Goal: Transaction & Acquisition: Book appointment/travel/reservation

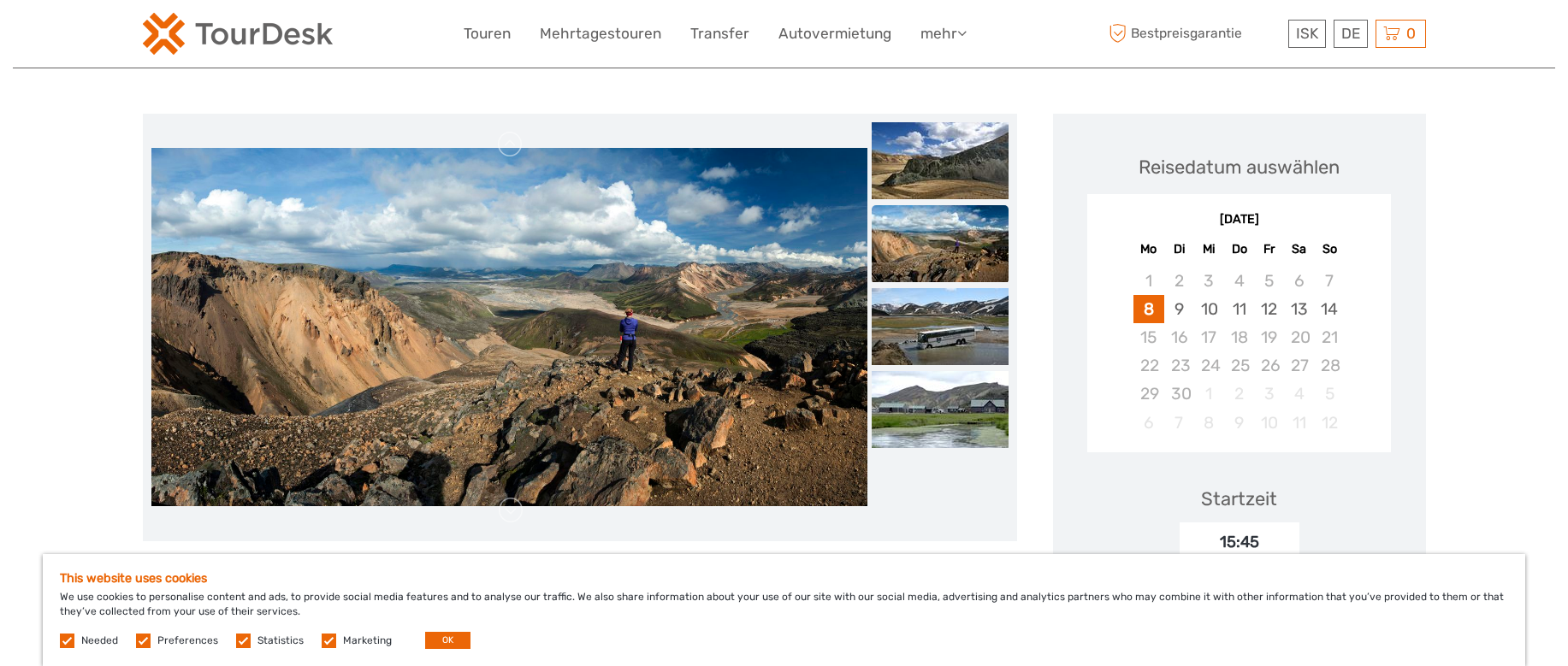
scroll to position [171, 0]
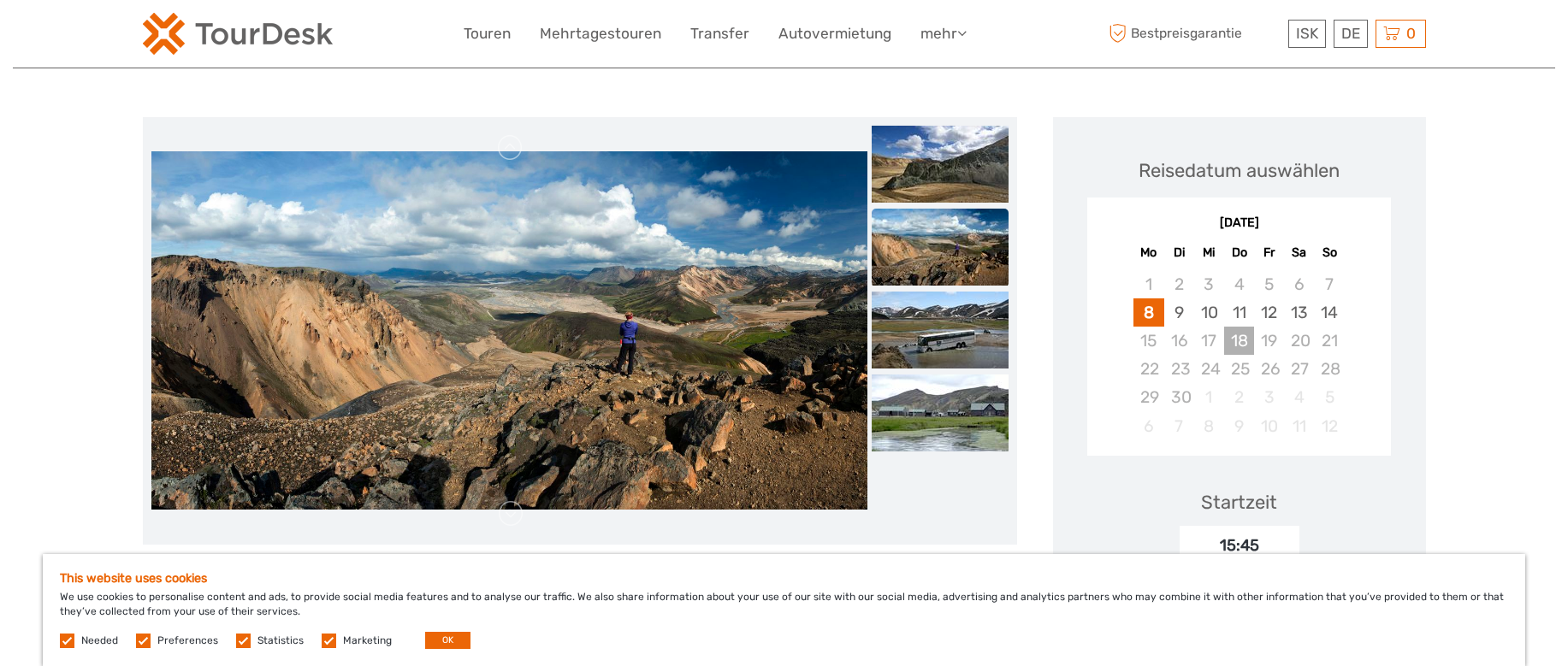
click at [1233, 347] on div "18" at bounding box center [1239, 340] width 30 height 29
click at [450, 639] on button "OK" at bounding box center [448, 641] width 45 height 17
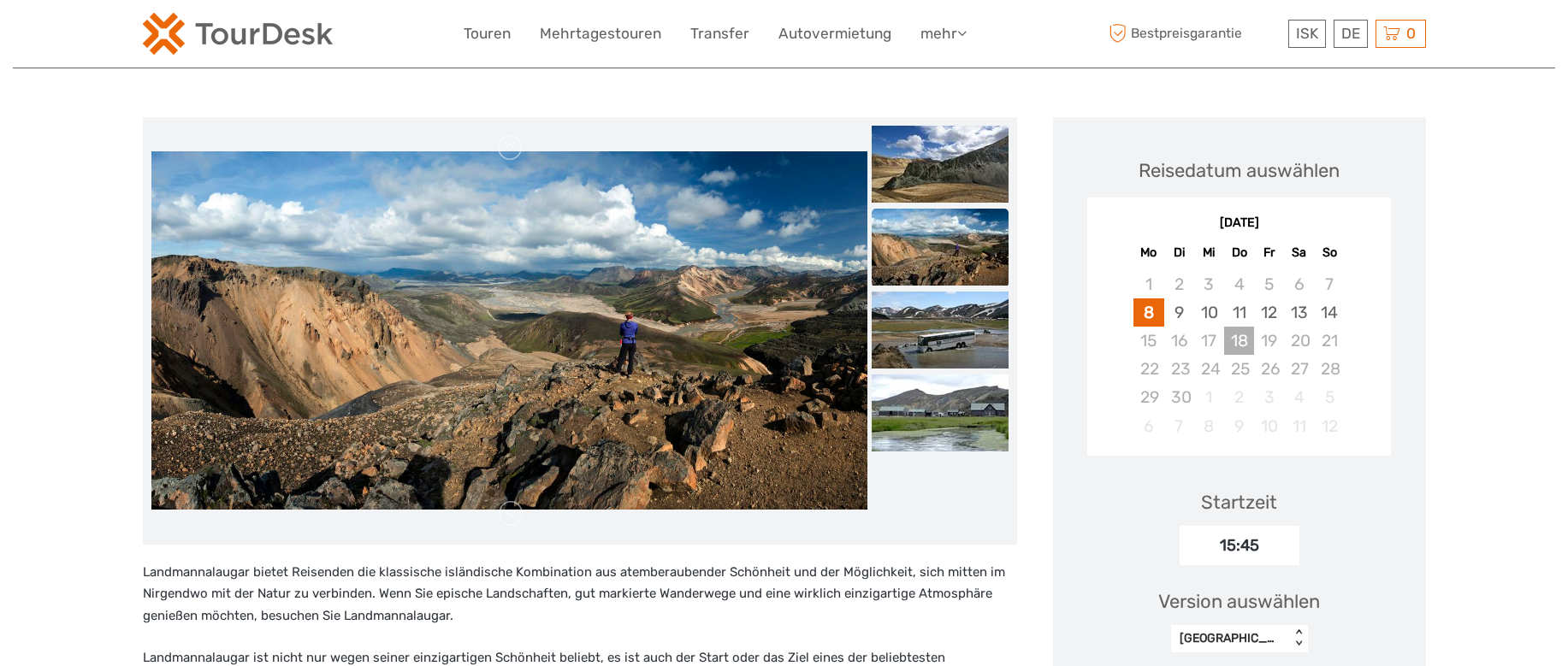
click at [1236, 338] on div "18" at bounding box center [1239, 340] width 30 height 29
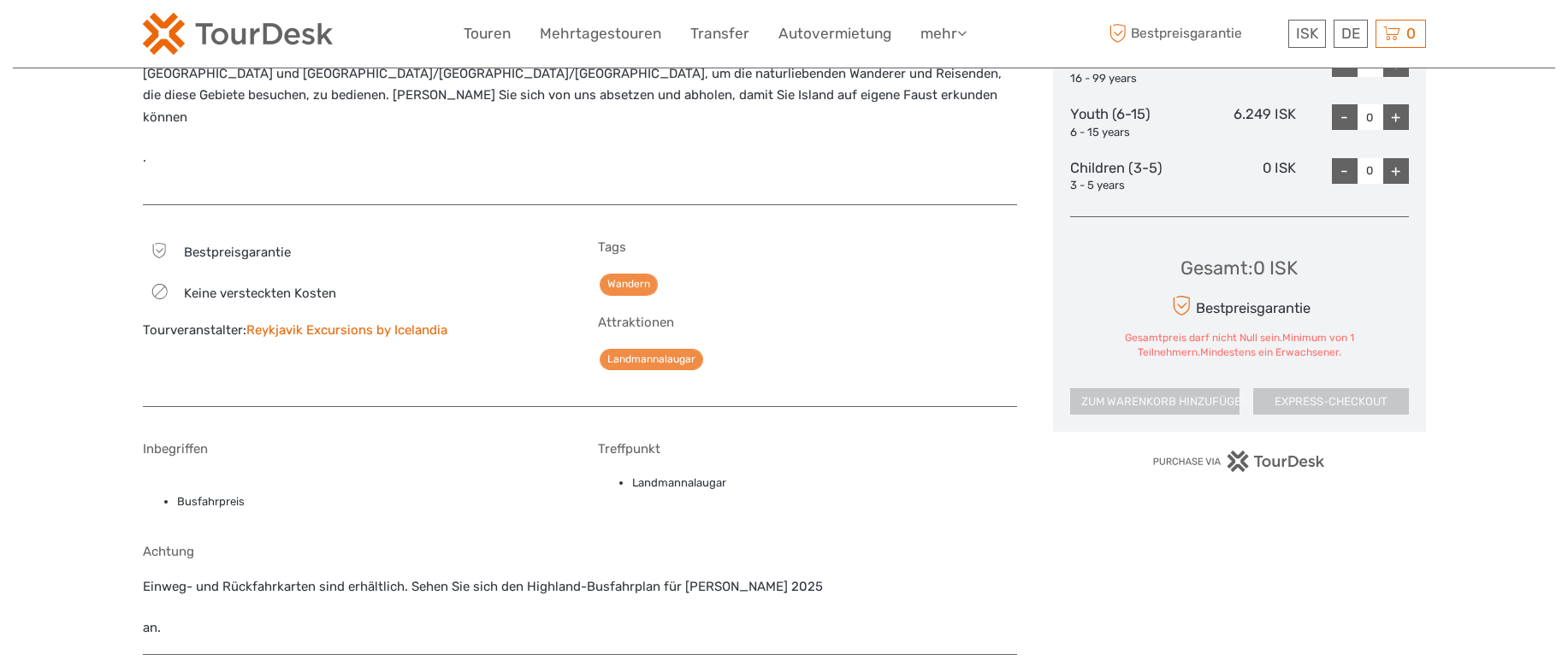
scroll to position [941, 0]
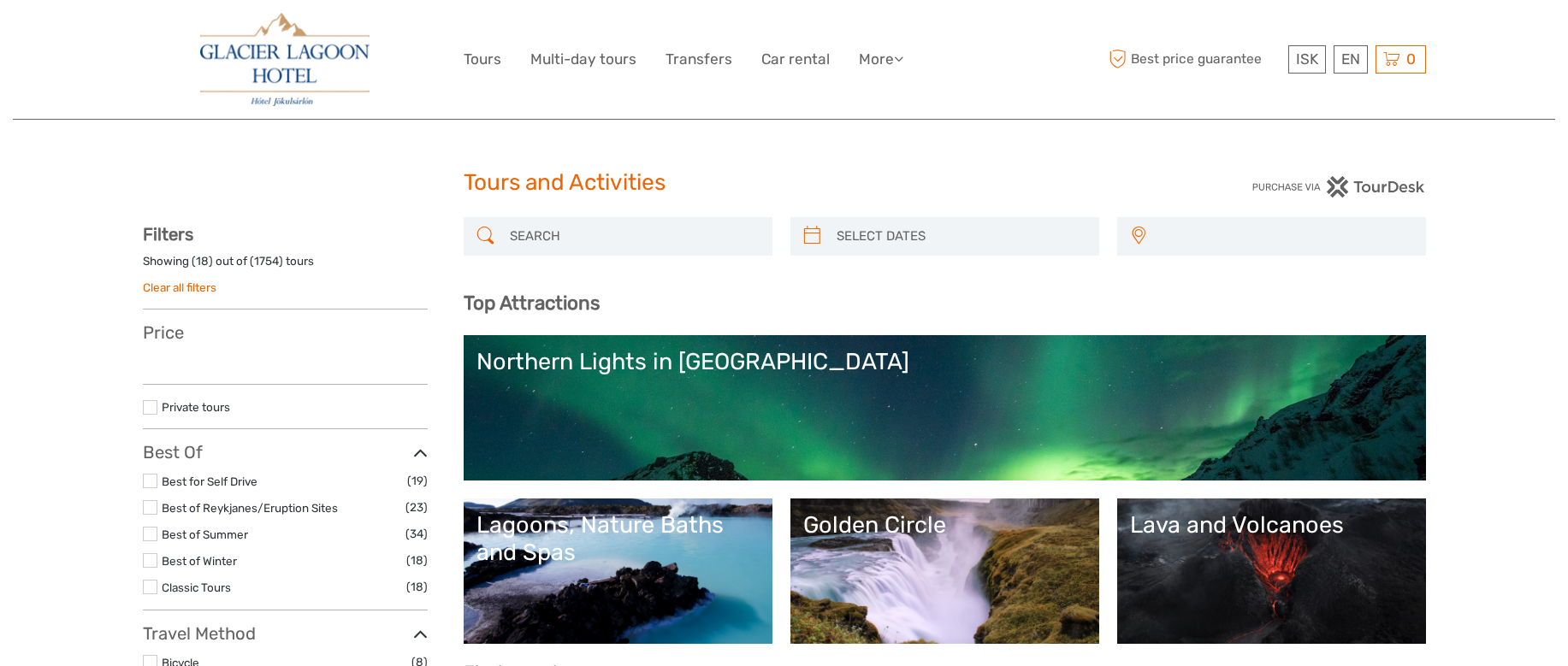
select select
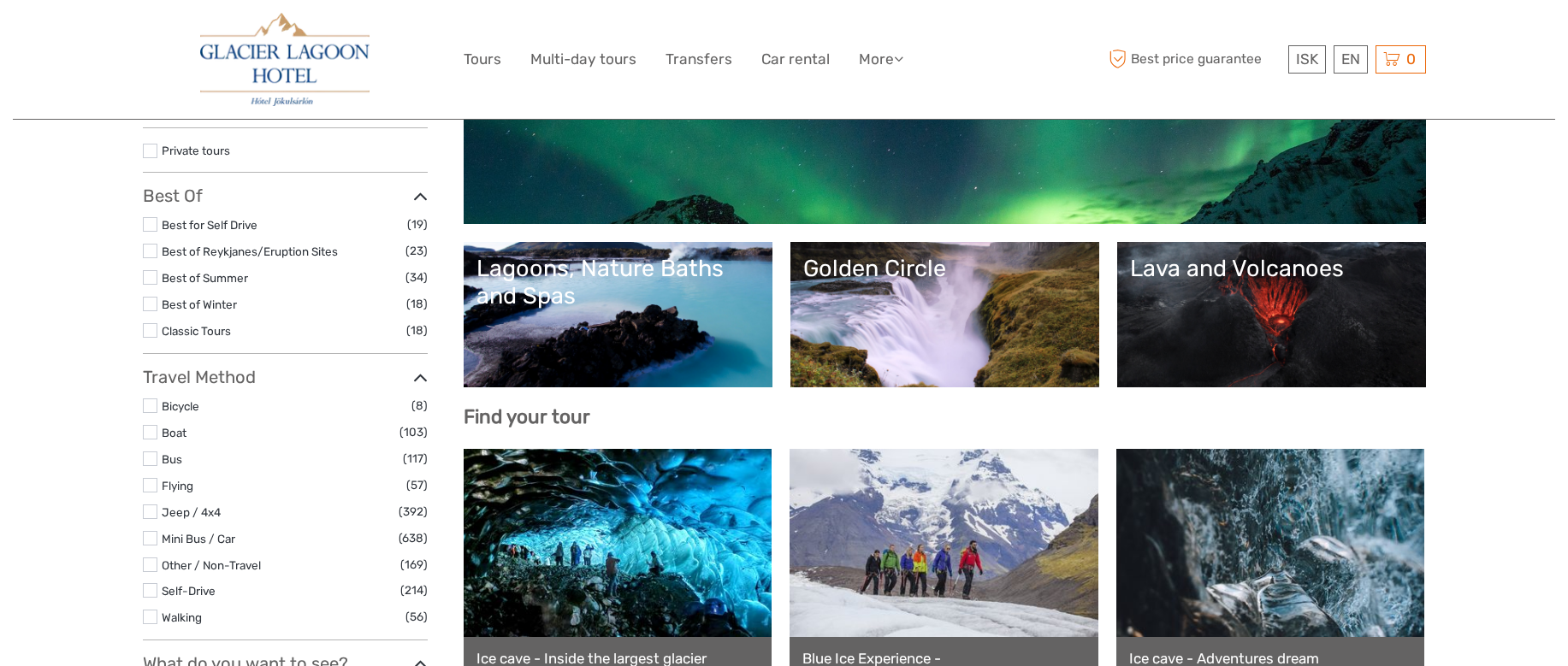
select select
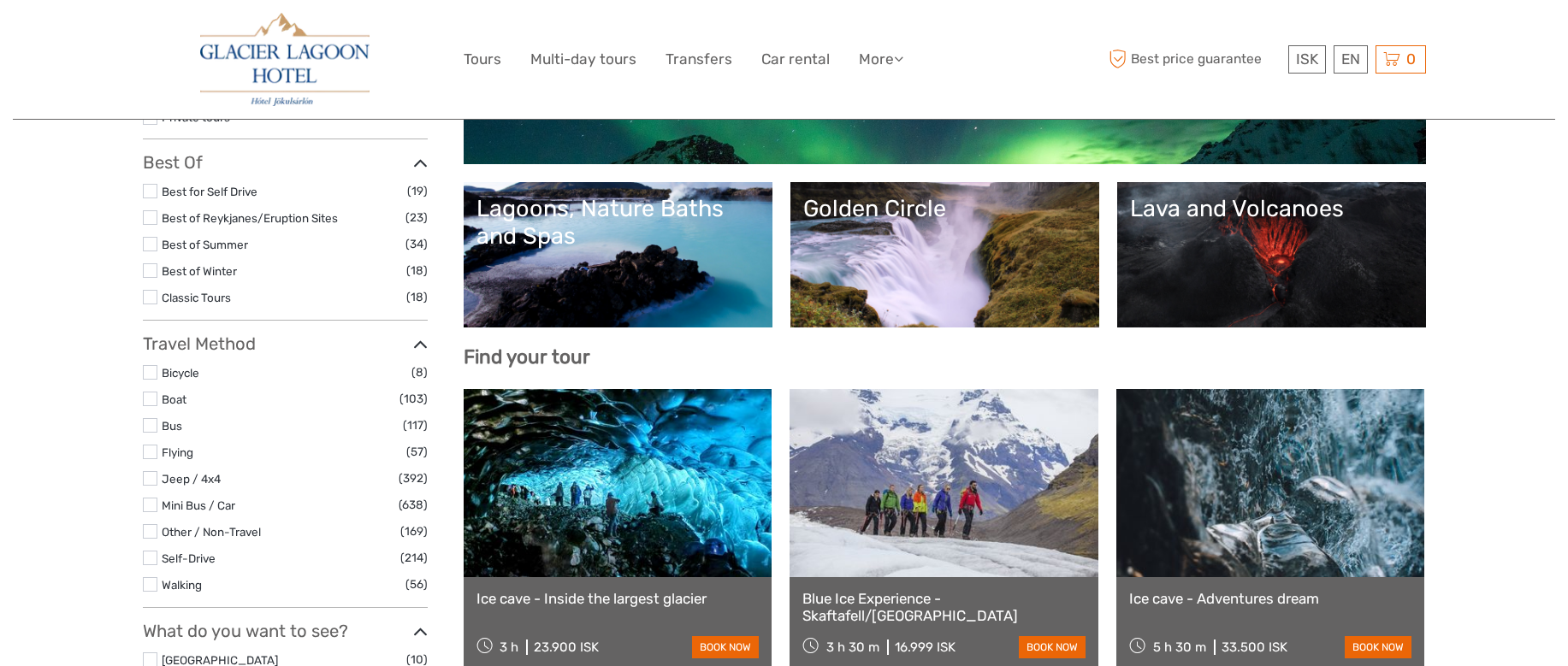
scroll to position [342, 0]
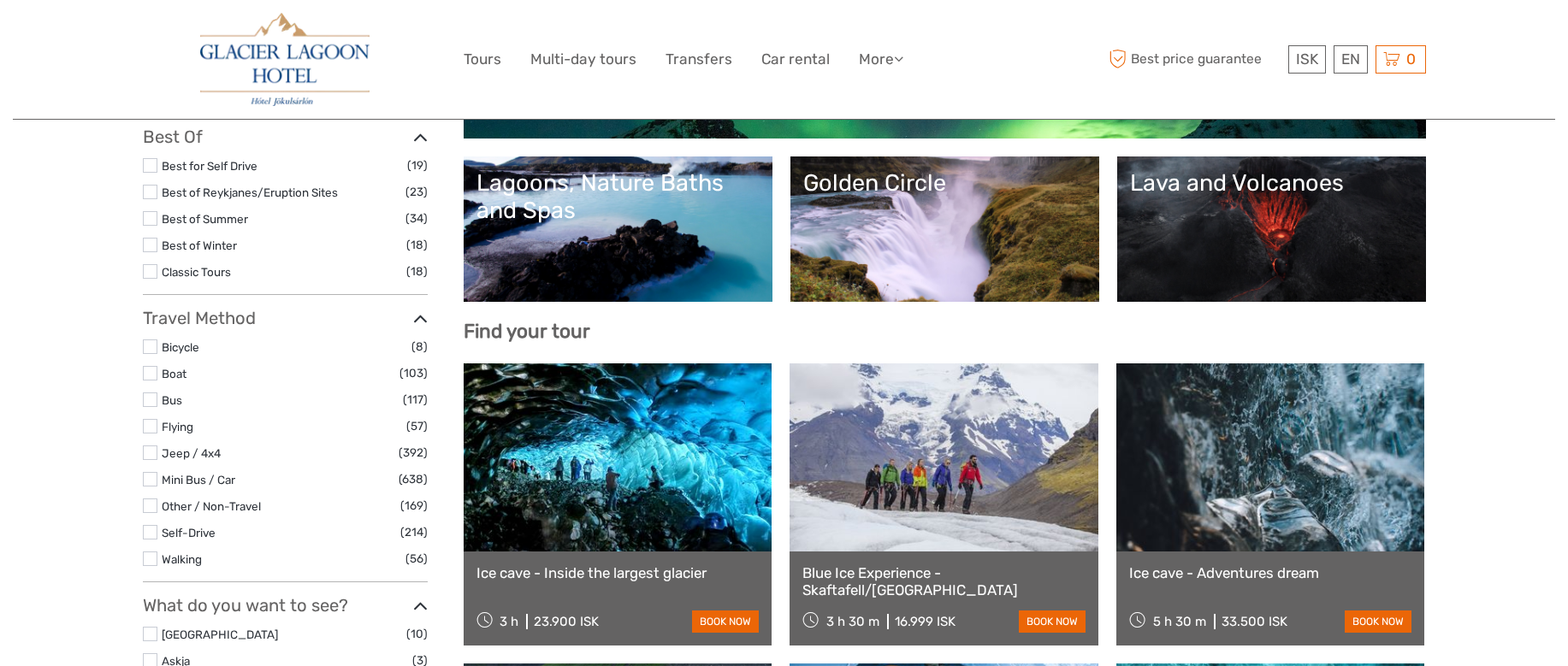
click at [1222, 188] on div "Lava and Volcanoes" at bounding box center [1271, 184] width 283 height 28
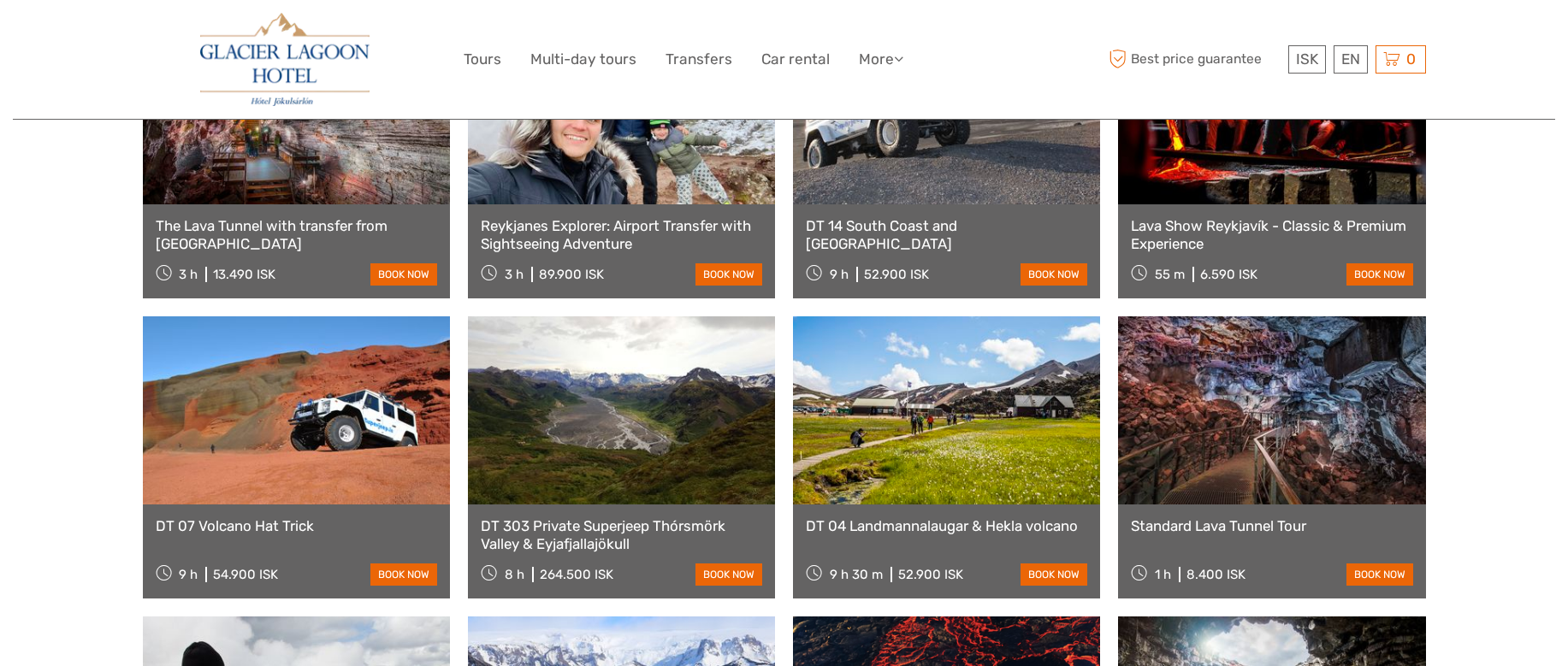
scroll to position [855, 0]
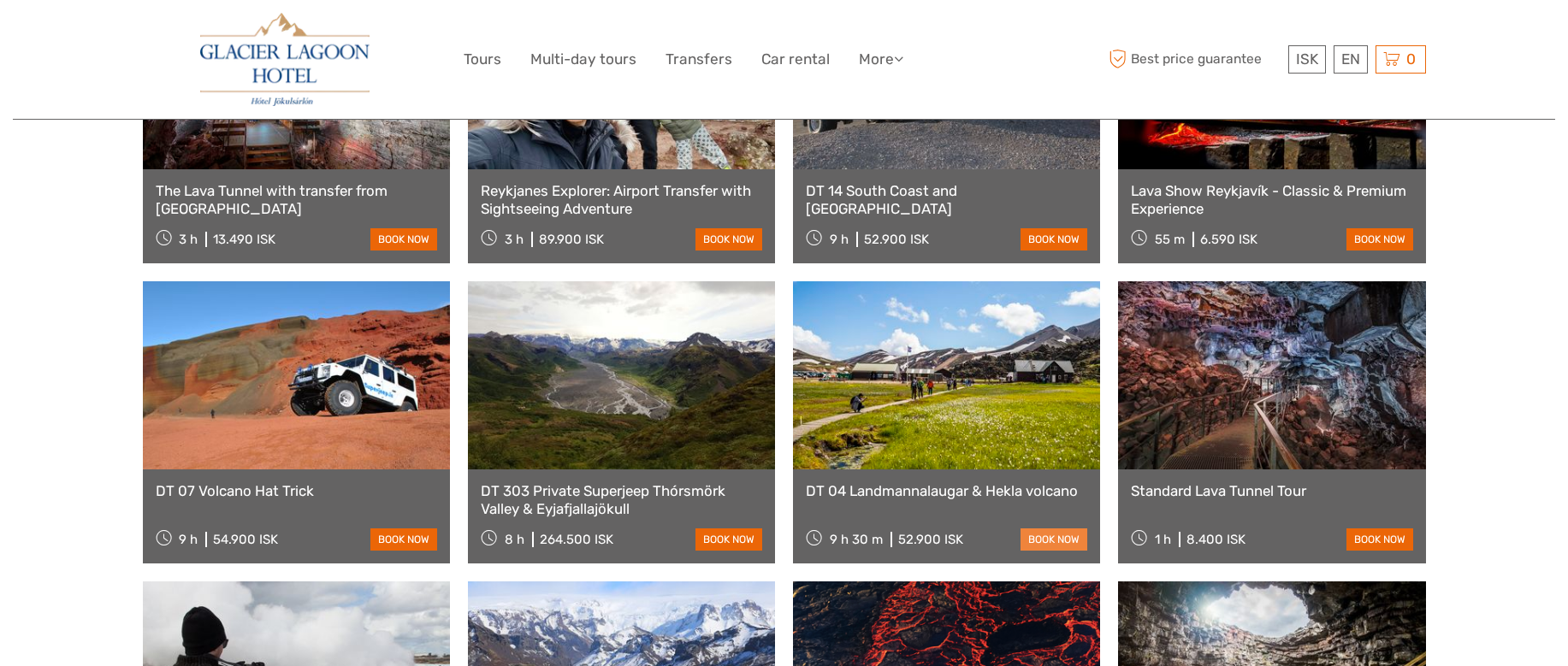
click at [1055, 528] on link "book now" at bounding box center [1053, 540] width 67 height 23
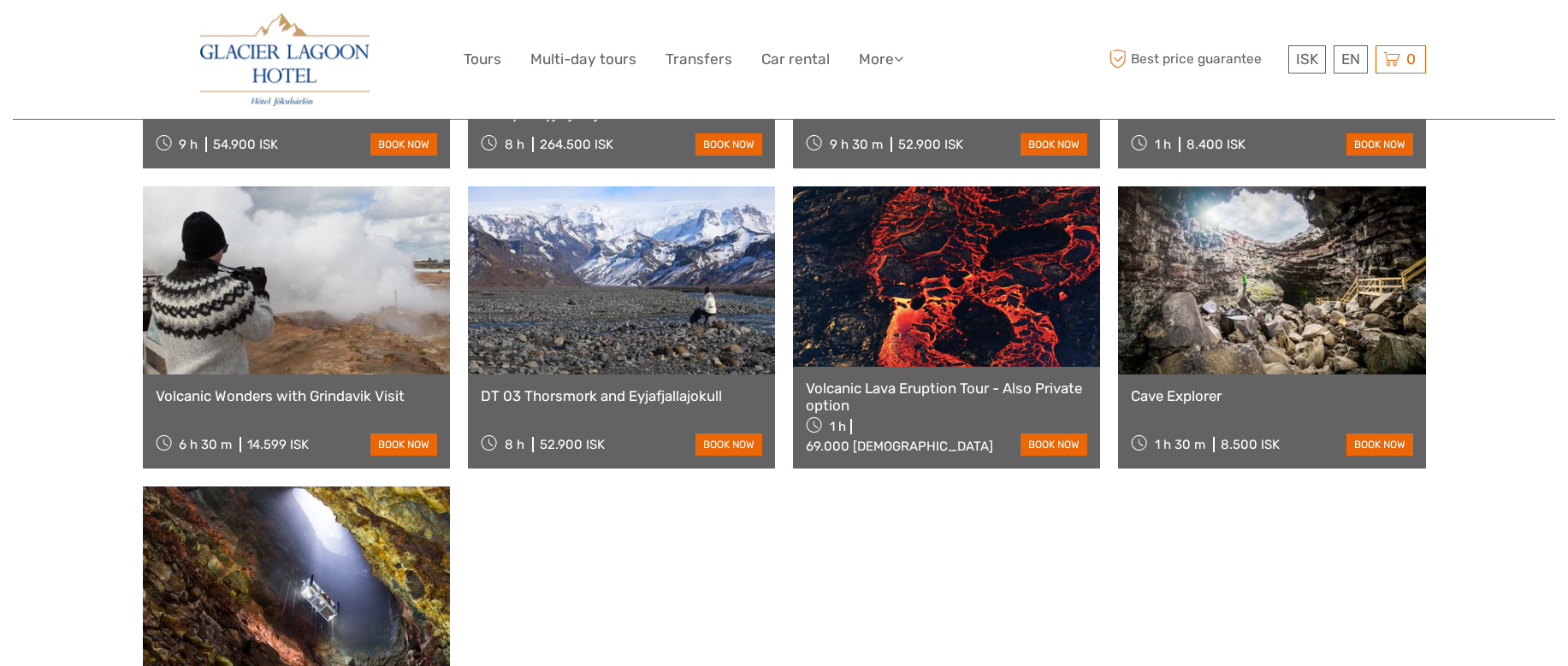
scroll to position [1026, 0]
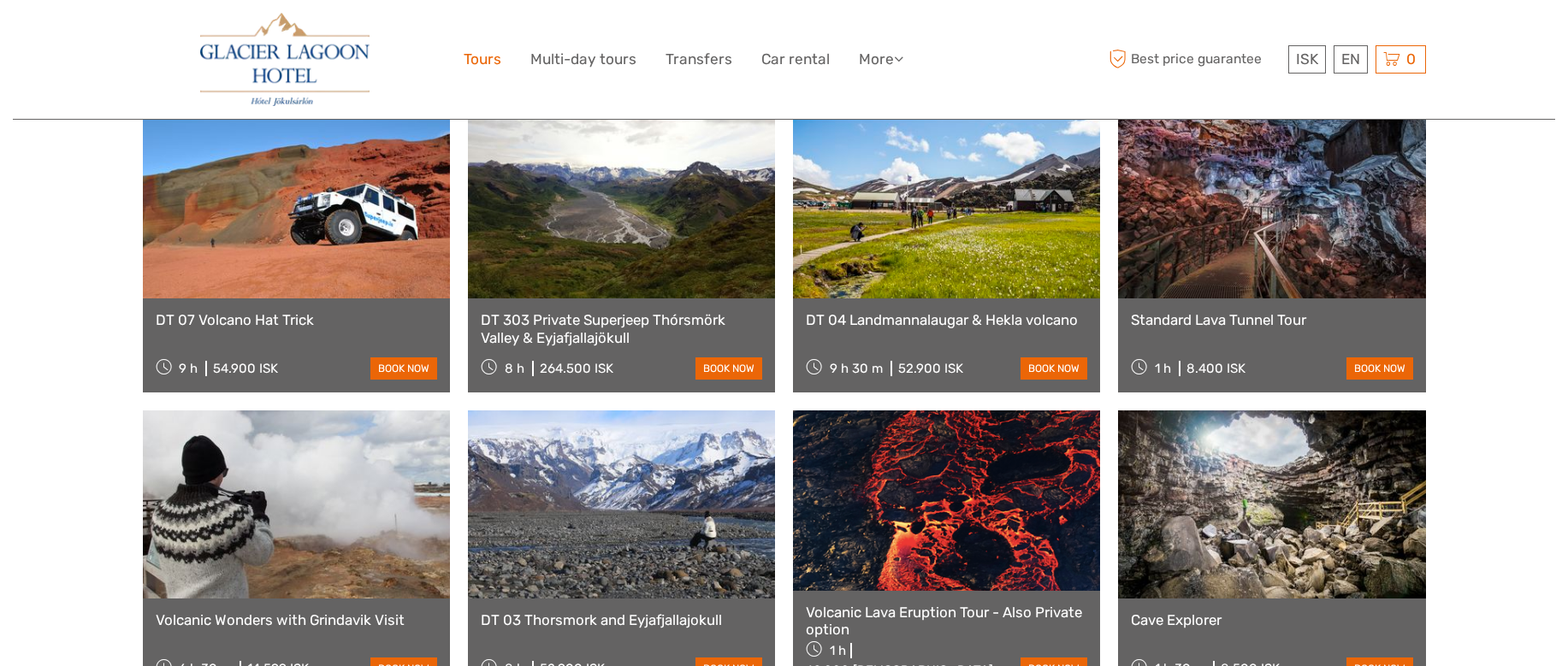
click at [491, 58] on link "Tours" at bounding box center [482, 59] width 37 height 25
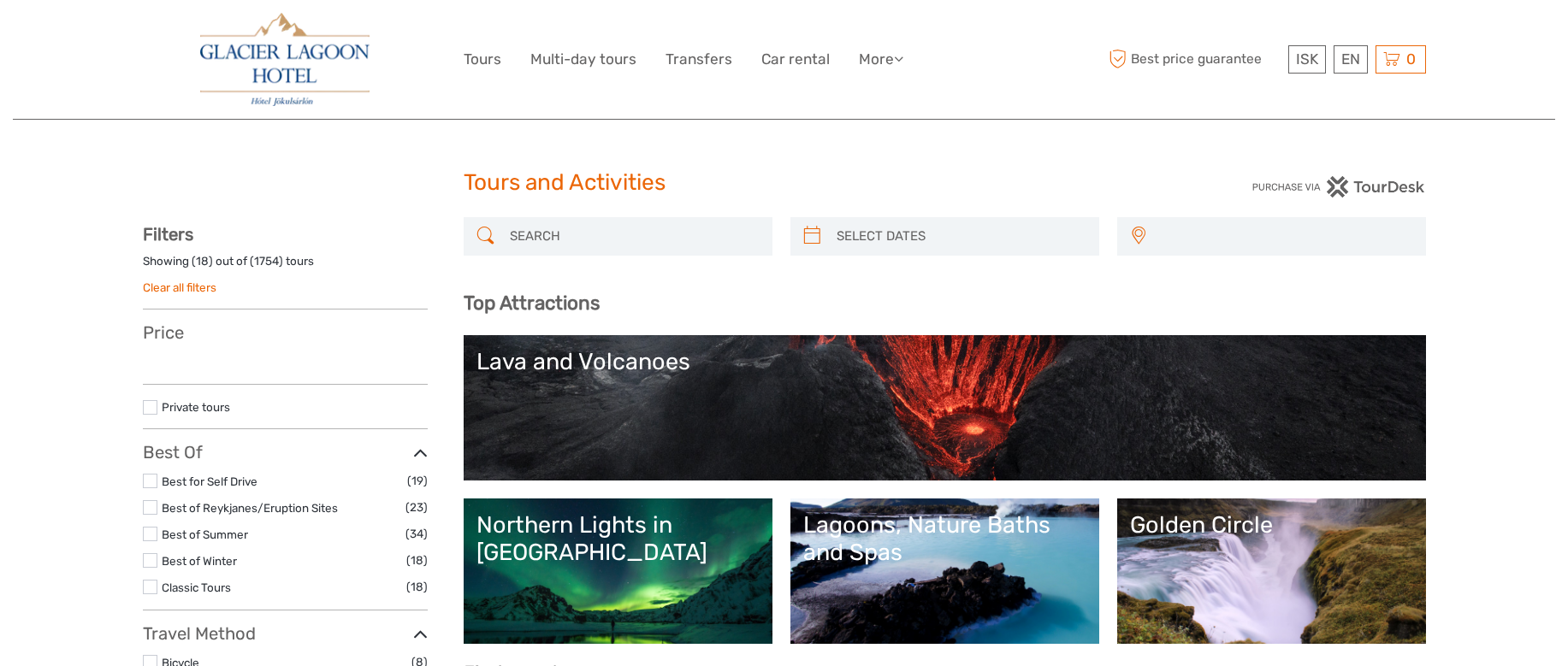
select select
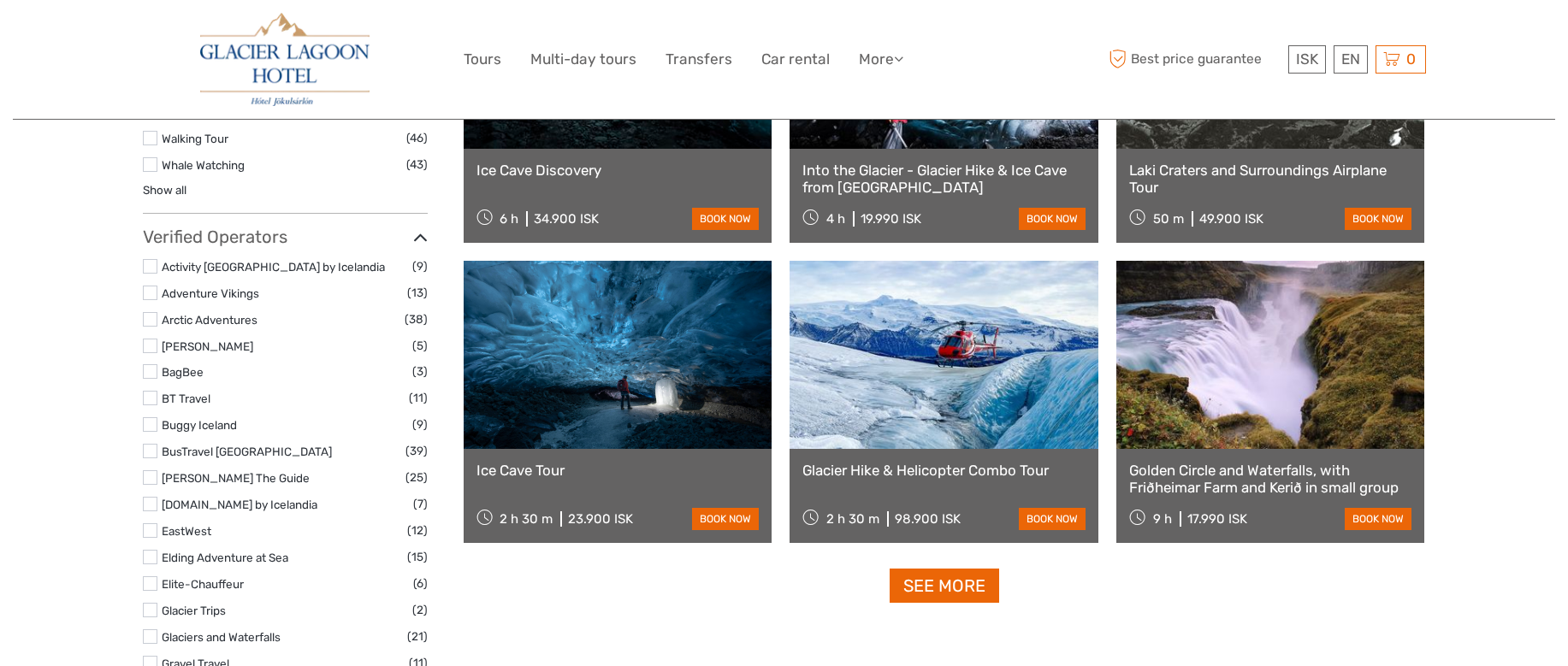
scroll to position [2053, 0]
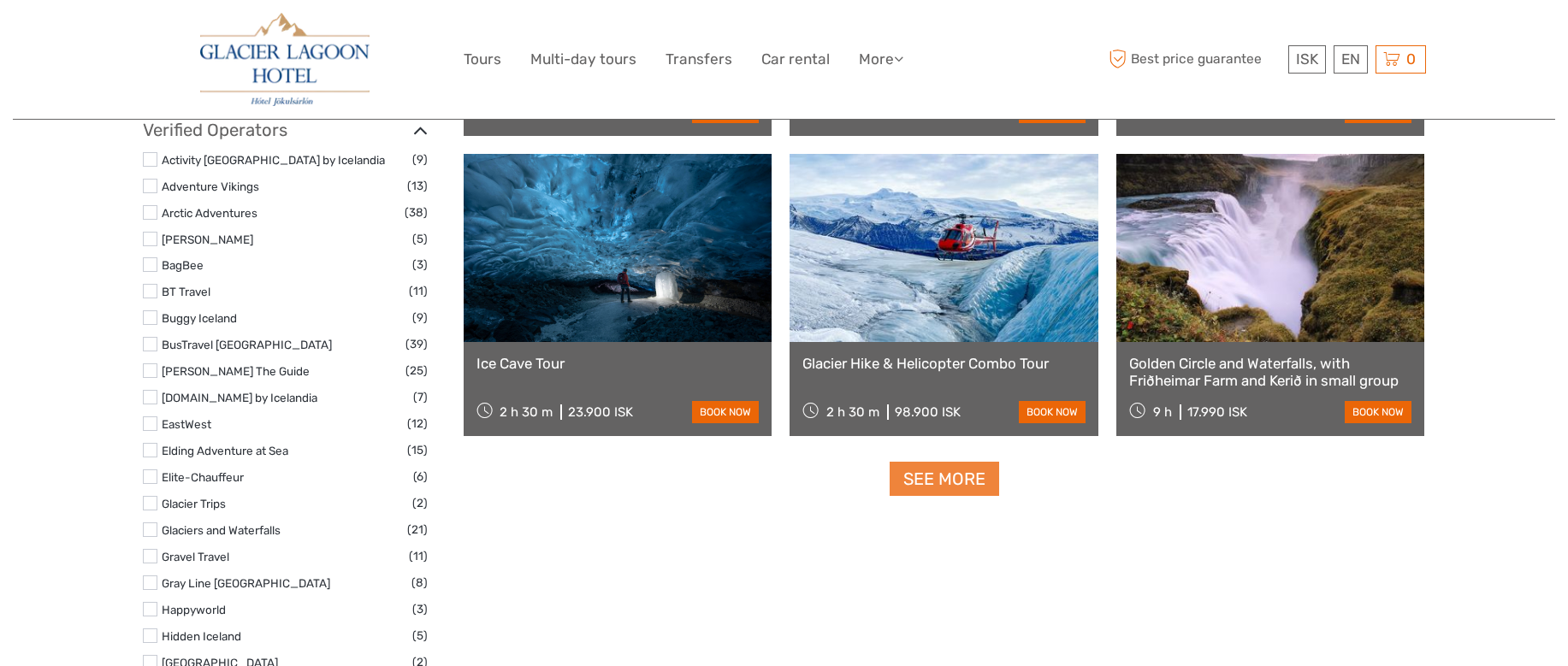
click at [926, 488] on link "See more" at bounding box center [944, 479] width 109 height 35
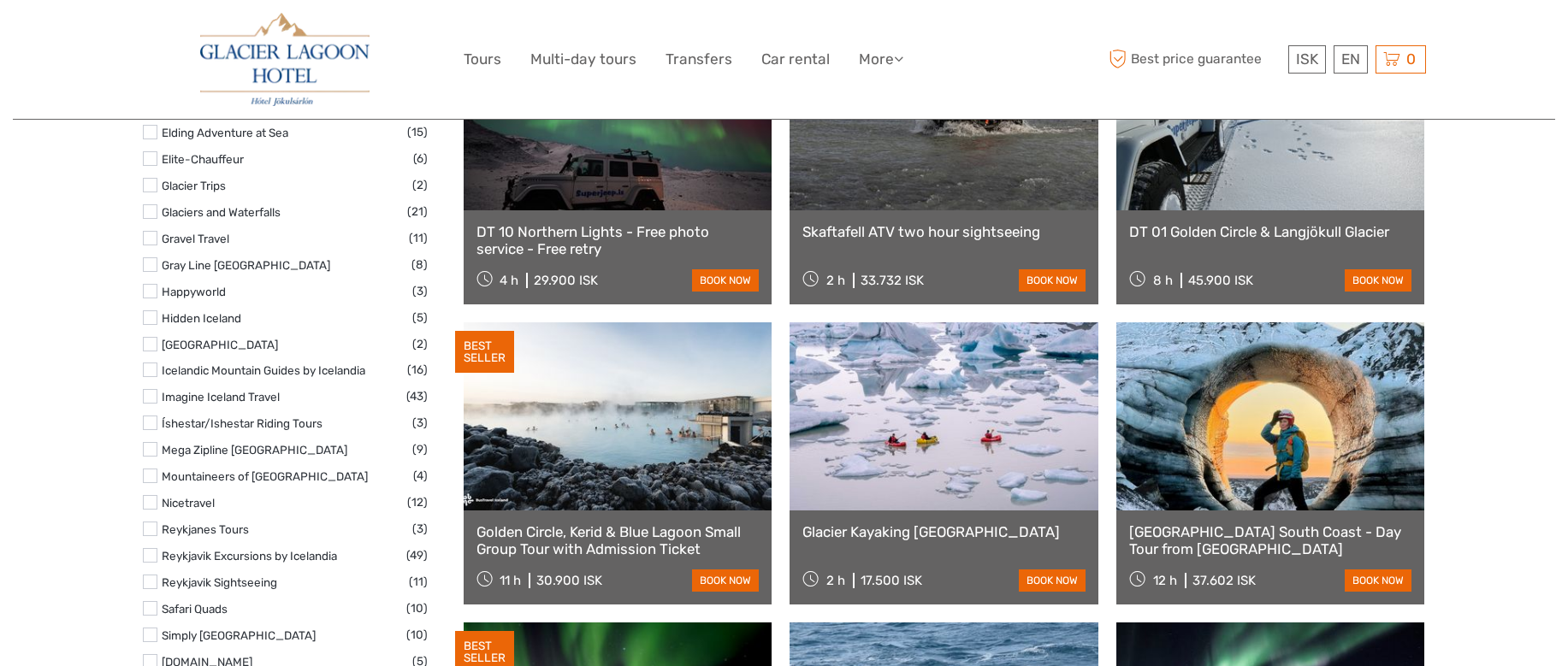
scroll to position [2395, 0]
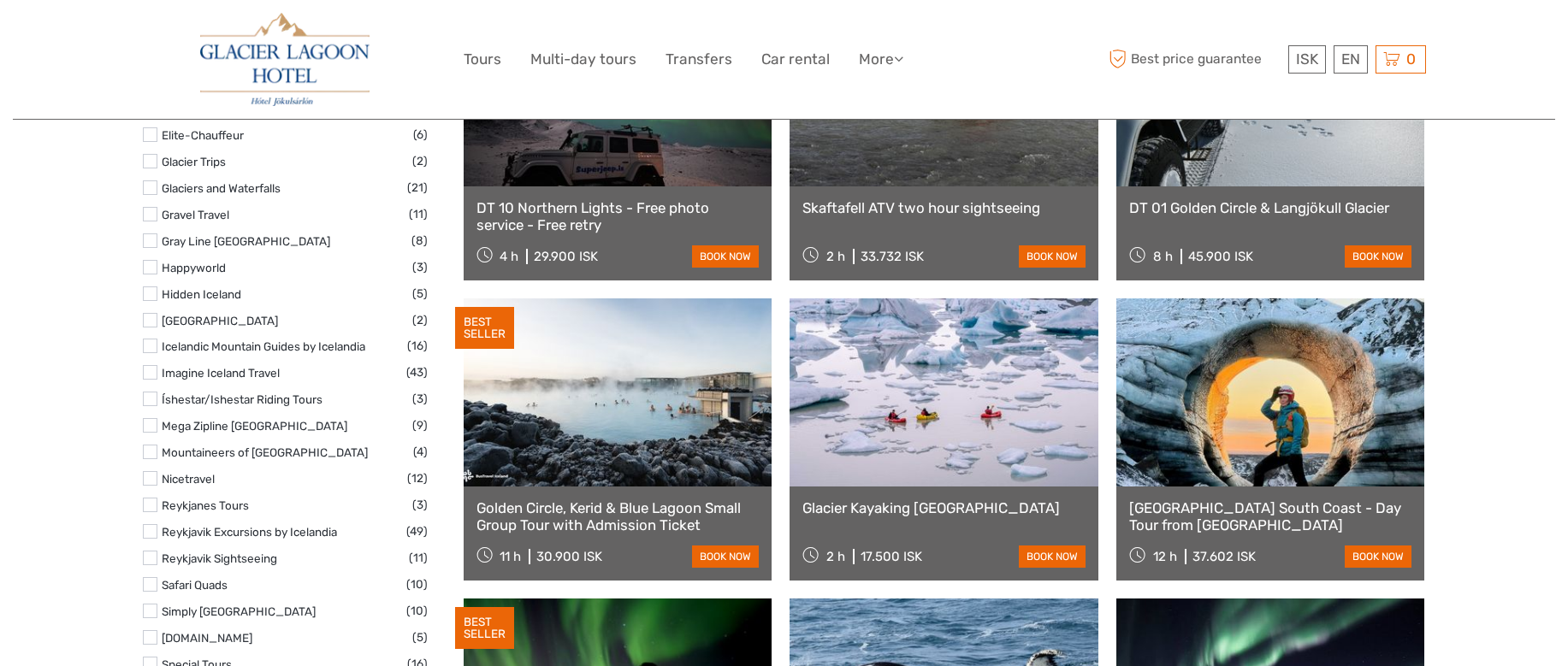
click at [859, 510] on link "Glacier Kayaking Iceland" at bounding box center [943, 508] width 283 height 17
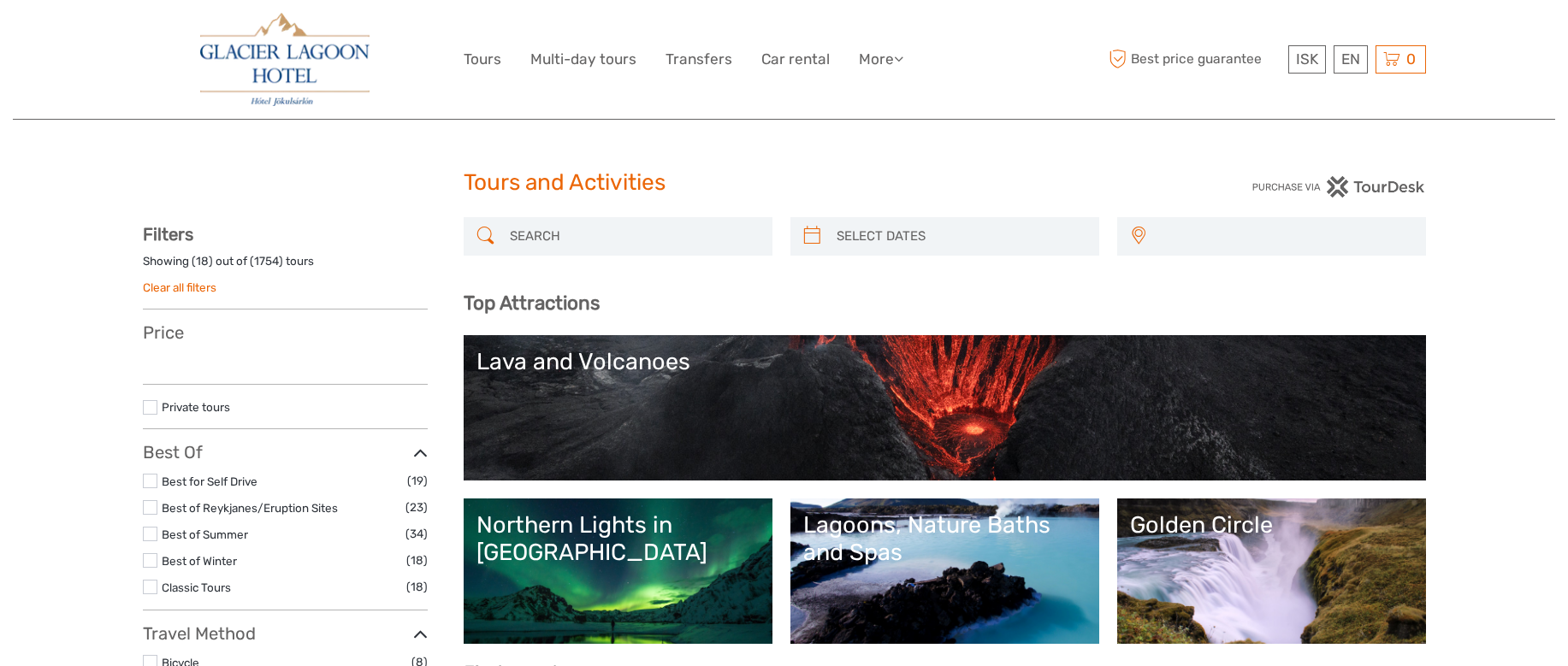
select select
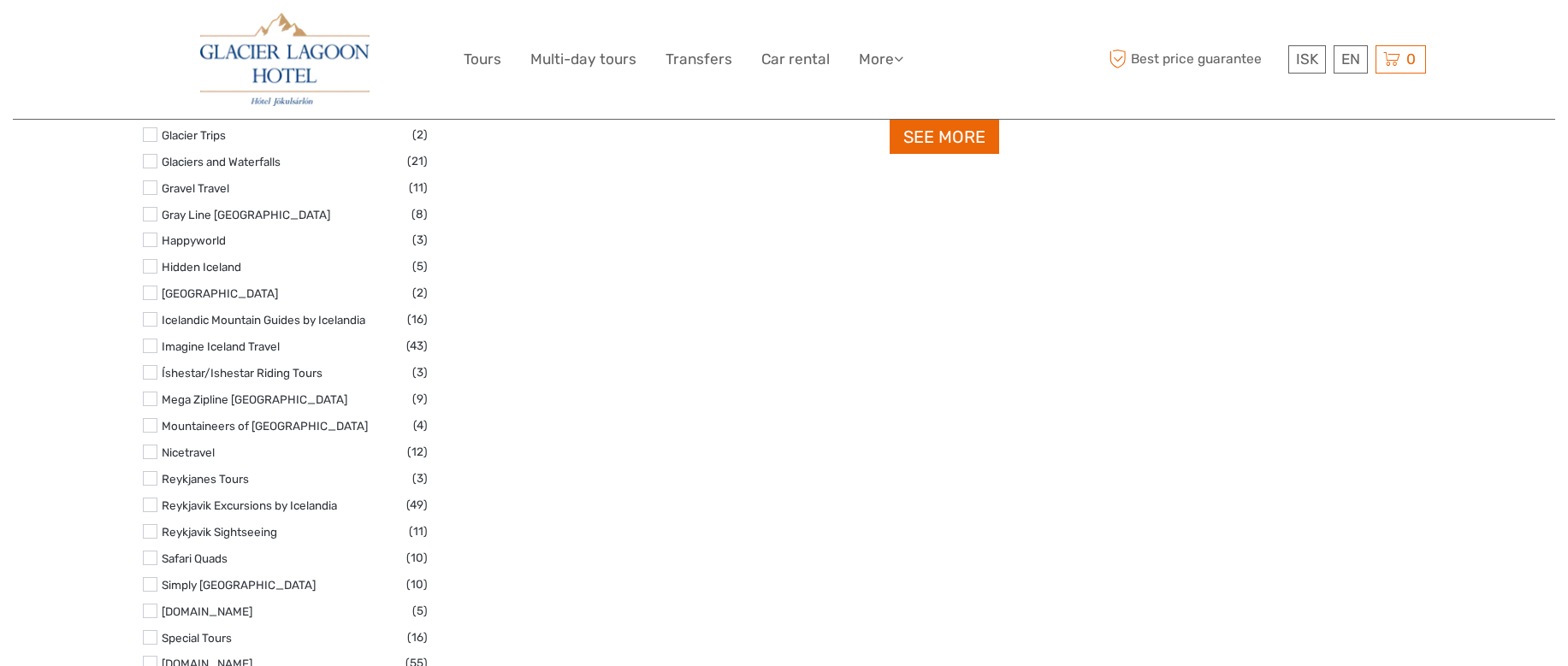
scroll to position [2395, 0]
select select
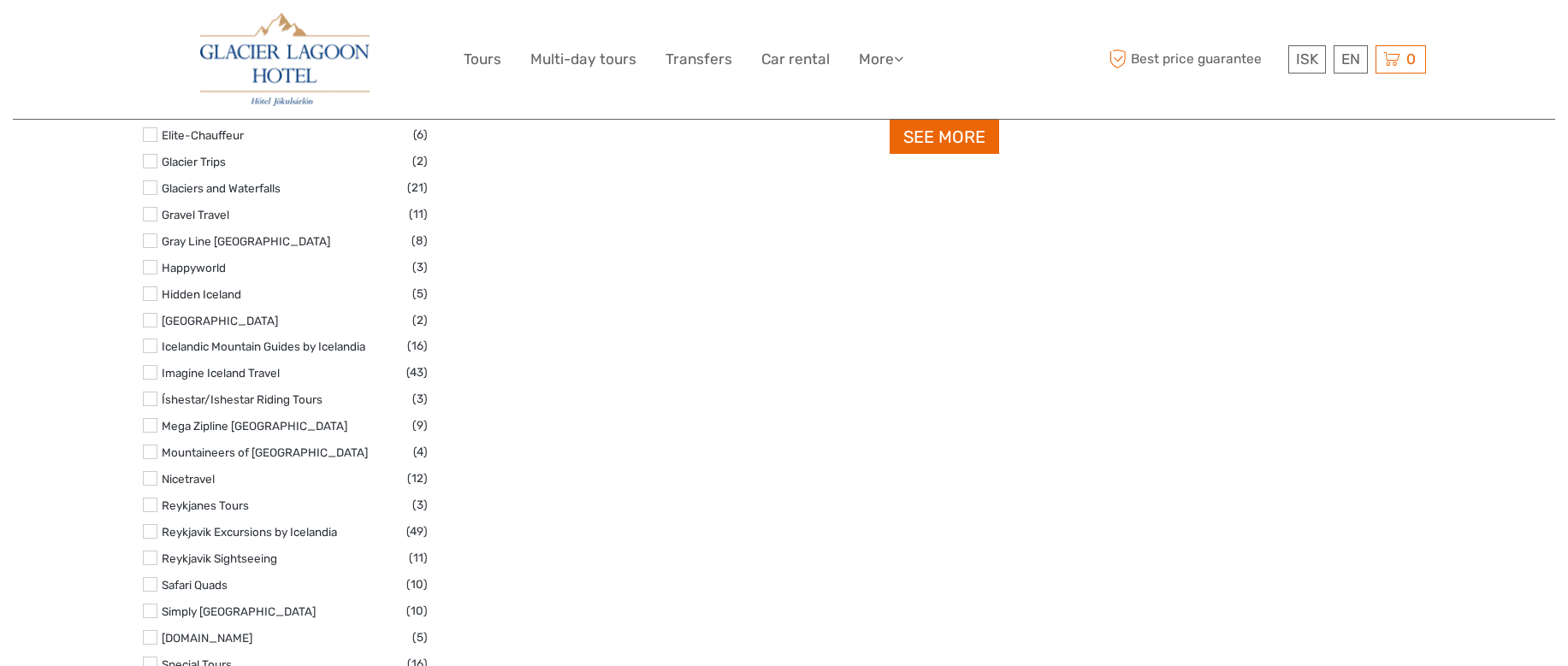
scroll to position [0, 0]
click at [496, 62] on link "Tours" at bounding box center [482, 59] width 37 height 25
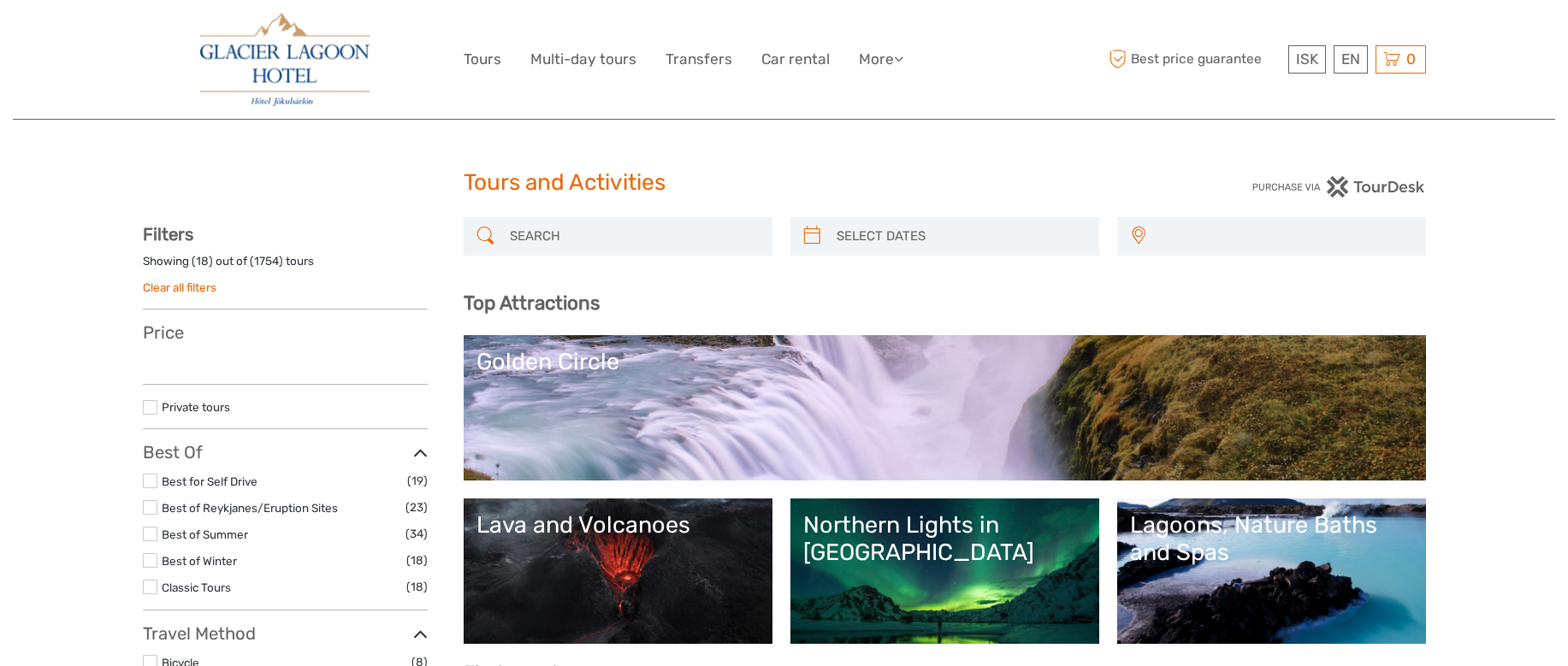
select select
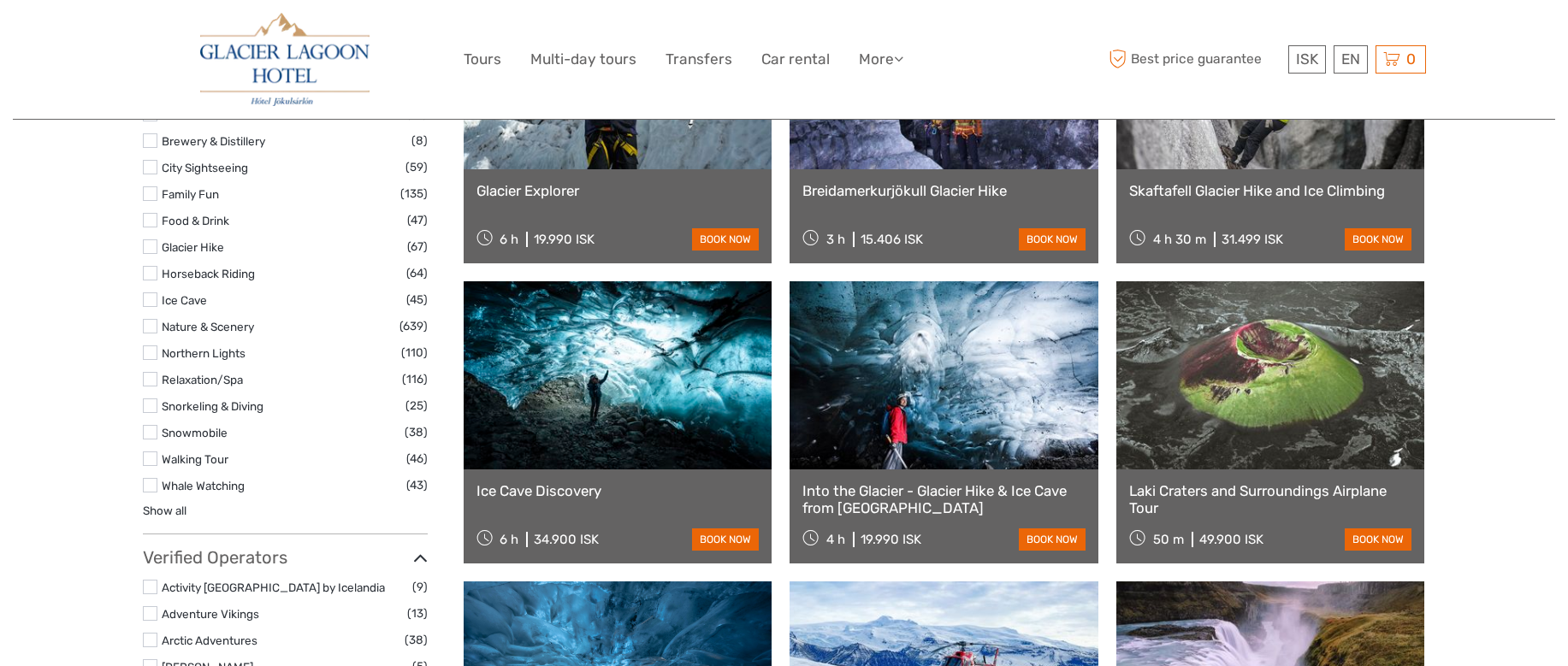
scroll to position [2138, 0]
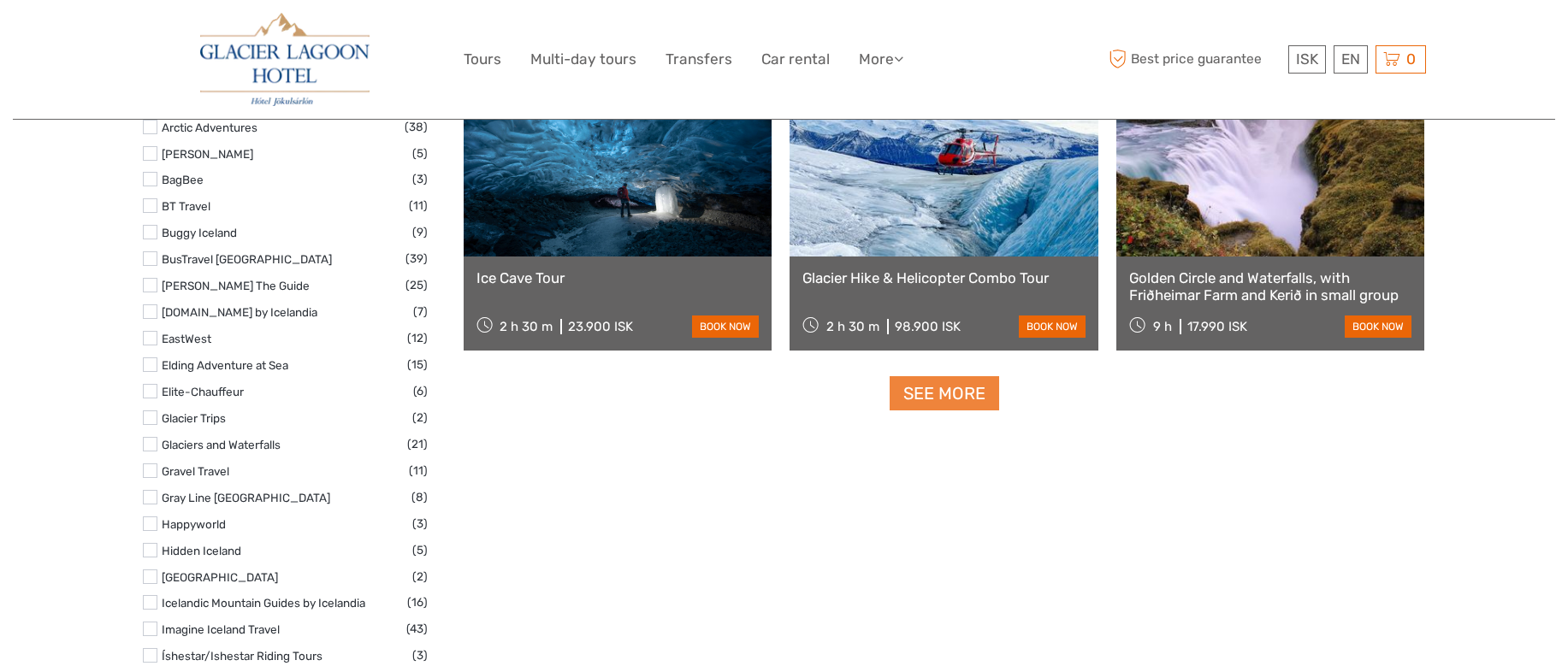
click at [949, 398] on link "See more" at bounding box center [944, 393] width 109 height 35
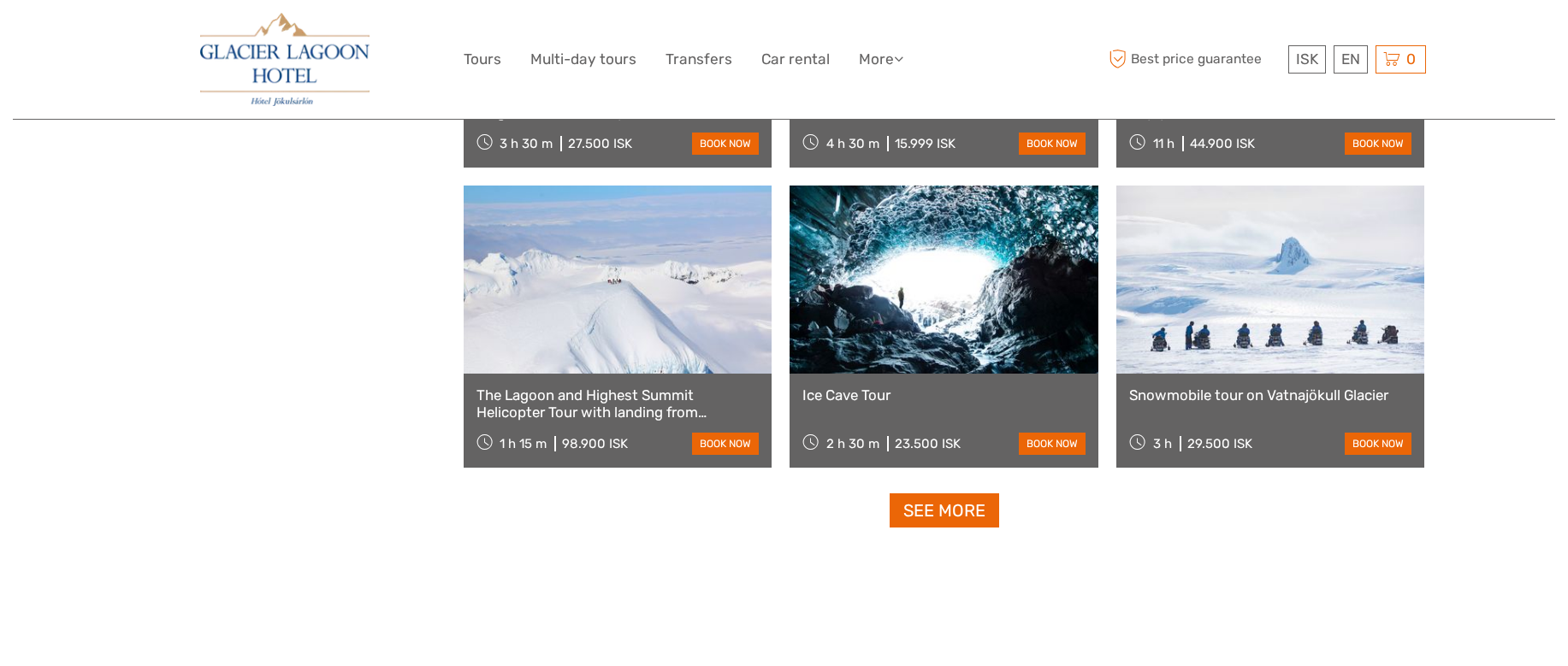
scroll to position [3421, 0]
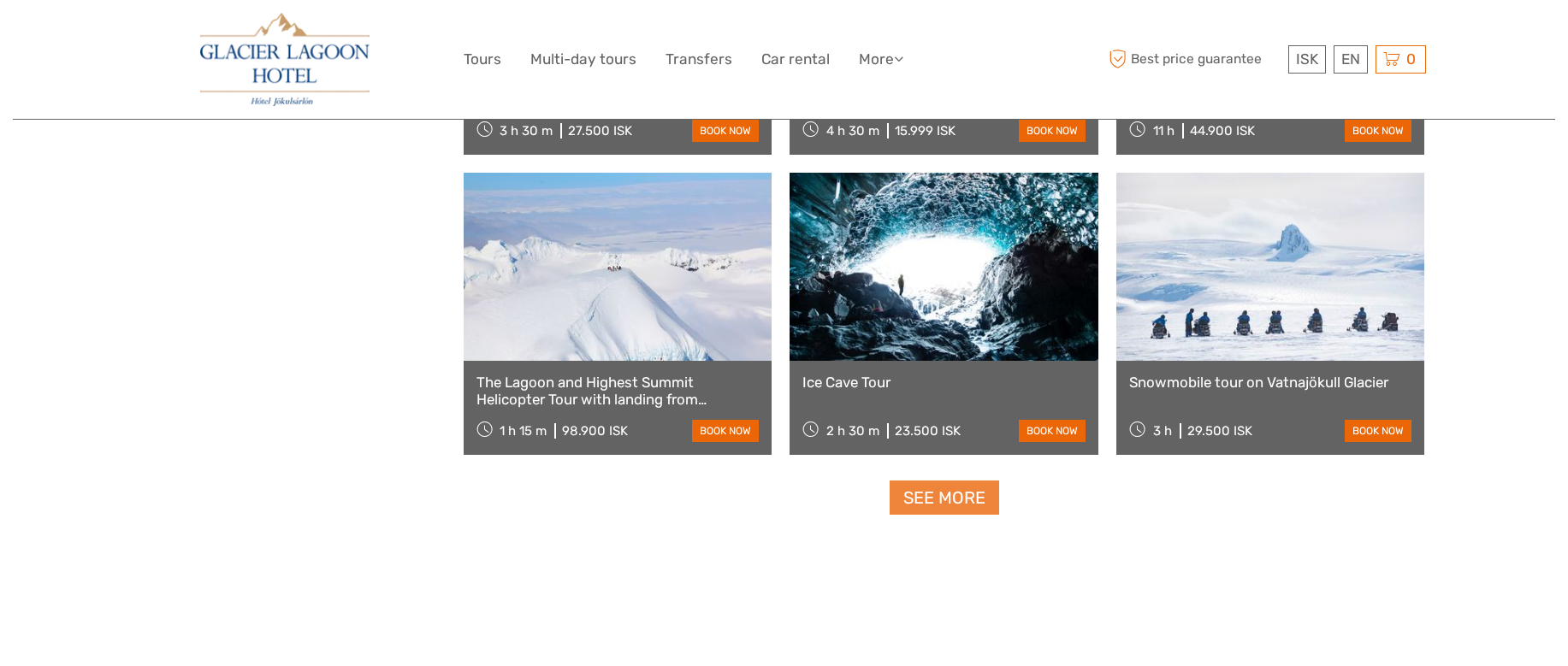
click at [952, 501] on link "See more" at bounding box center [944, 498] width 109 height 35
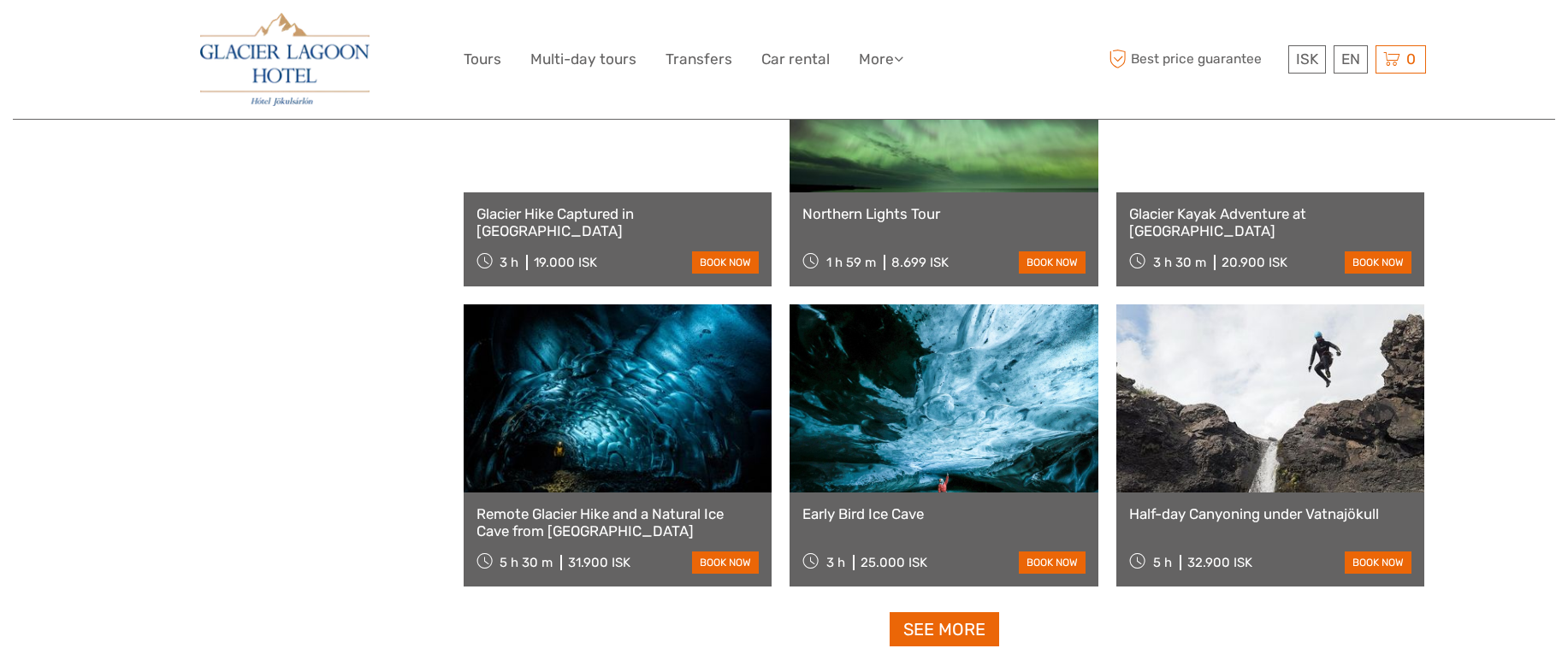
scroll to position [5131, 0]
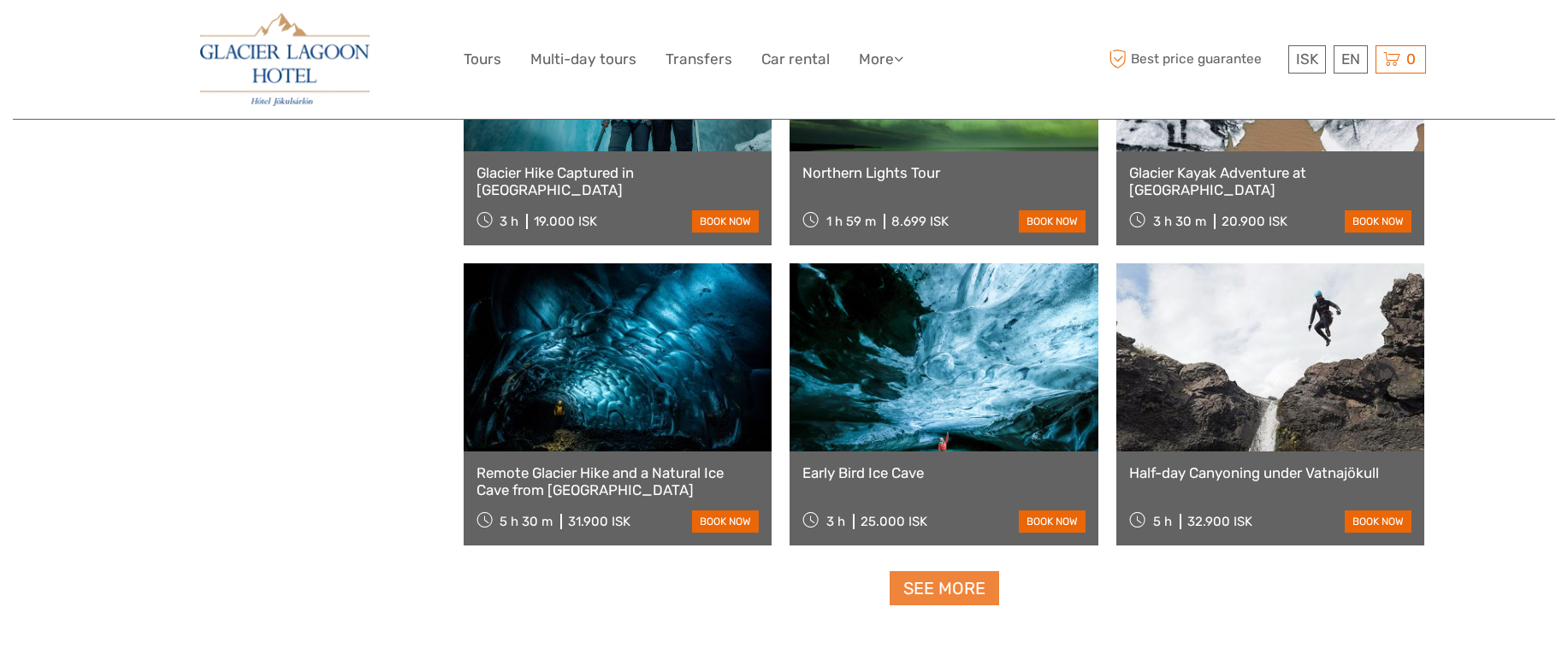
click at [937, 593] on link "See more" at bounding box center [944, 589] width 109 height 35
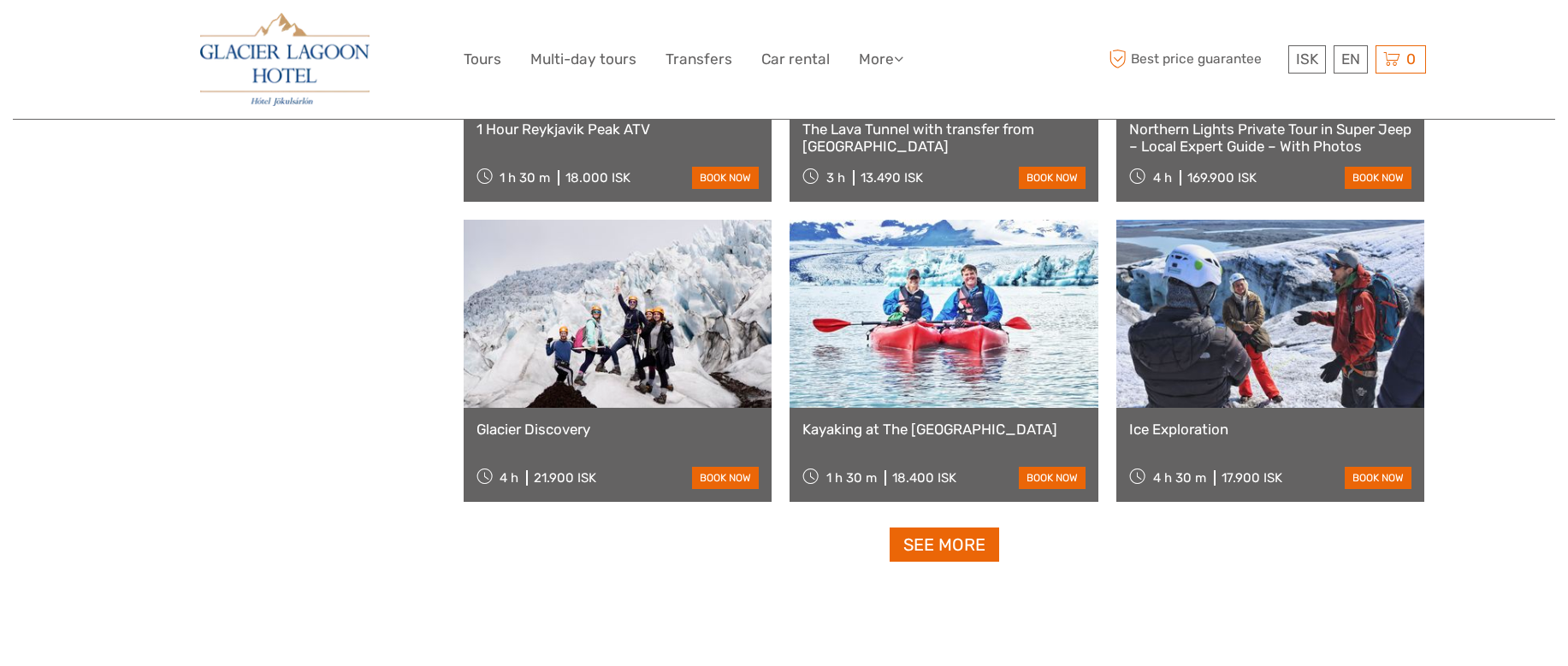
scroll to position [7012, 0]
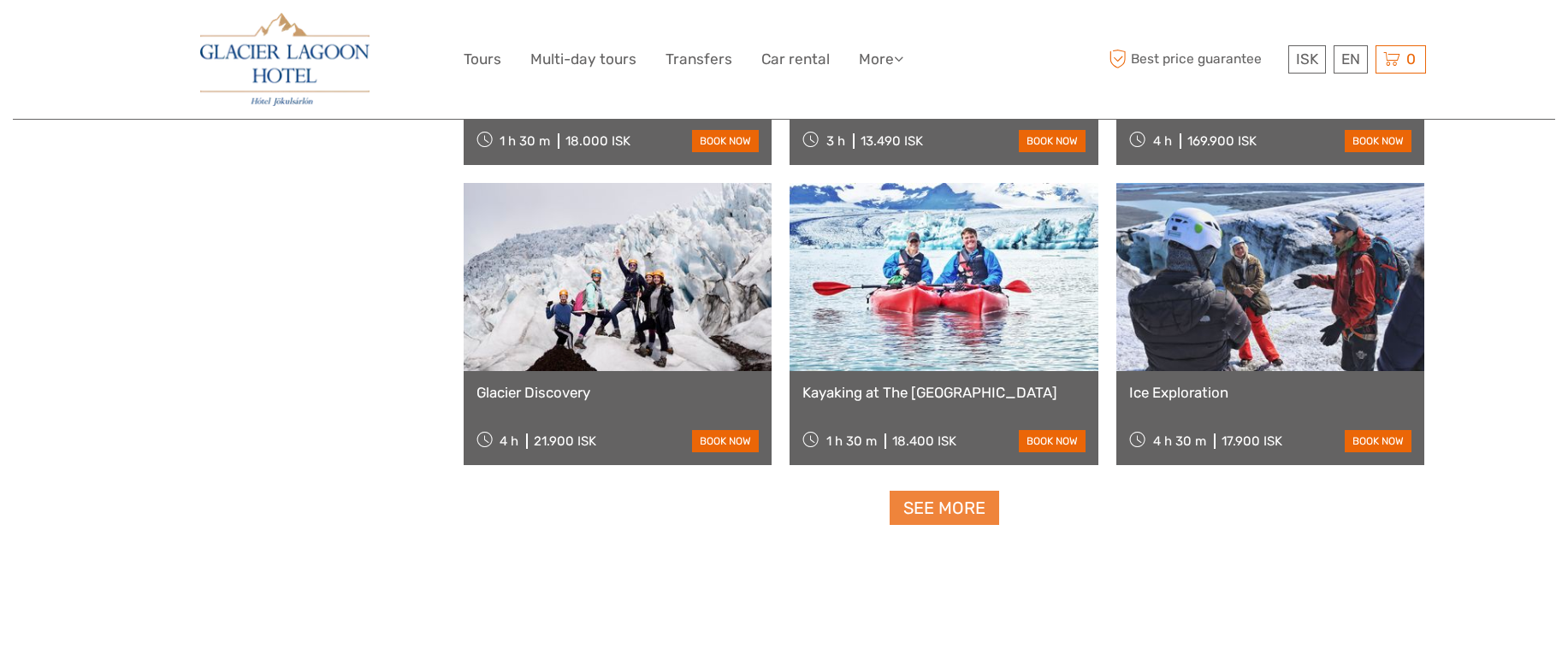
click at [921, 509] on link "See more" at bounding box center [944, 508] width 109 height 35
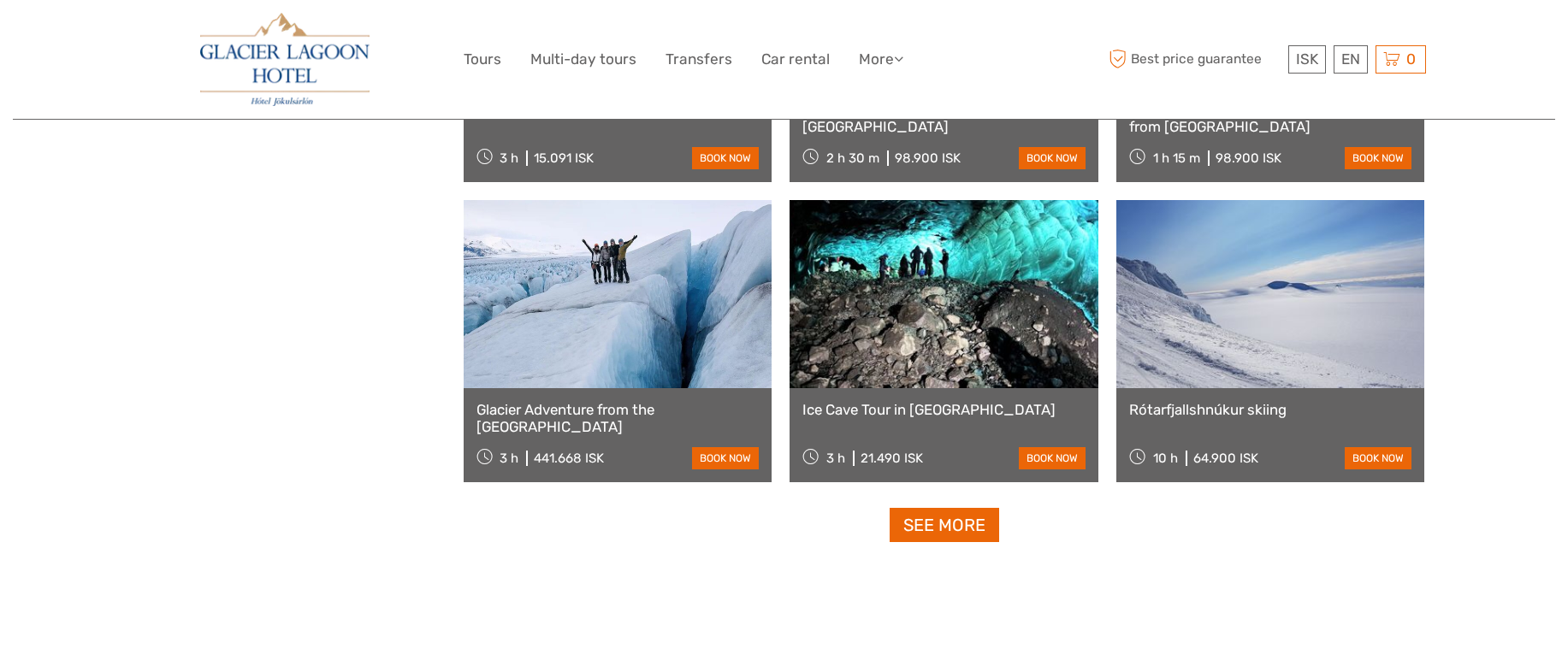
scroll to position [8809, 0]
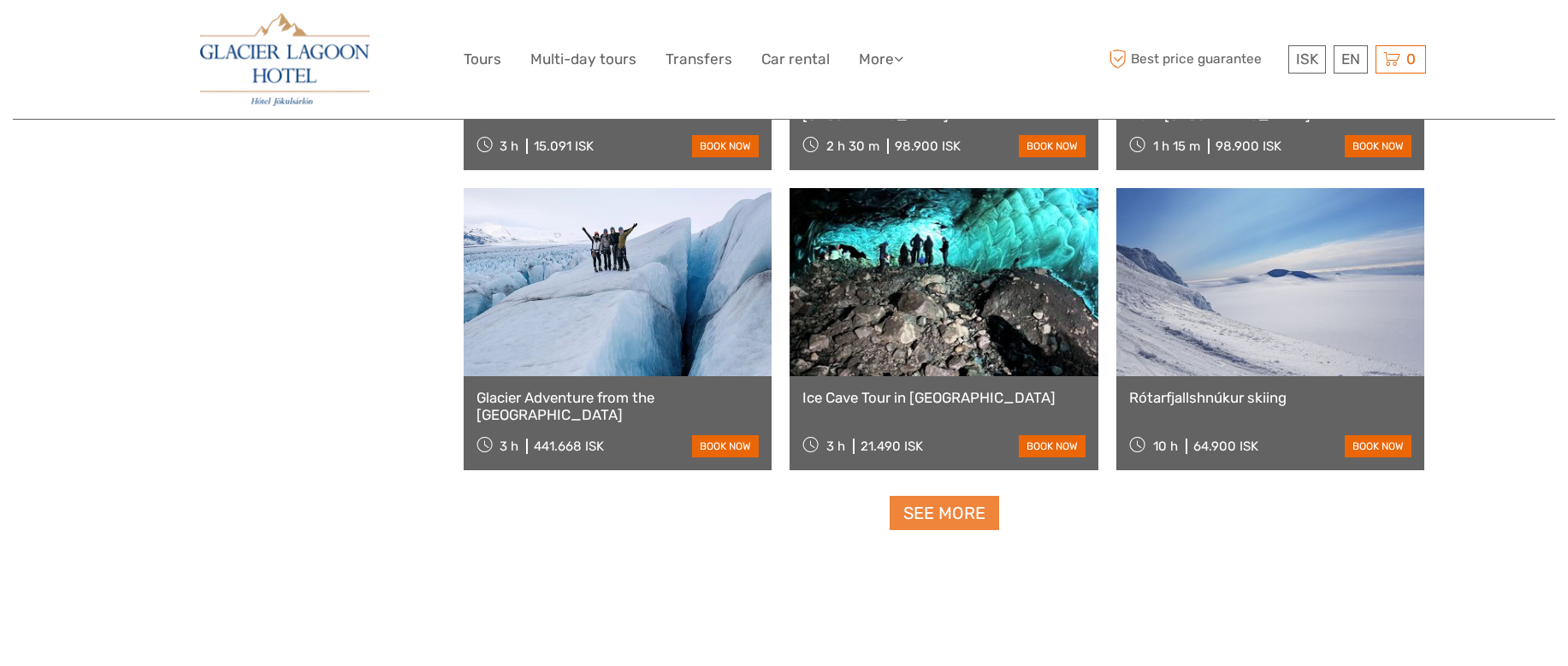
click at [965, 519] on link "See more" at bounding box center [944, 514] width 109 height 35
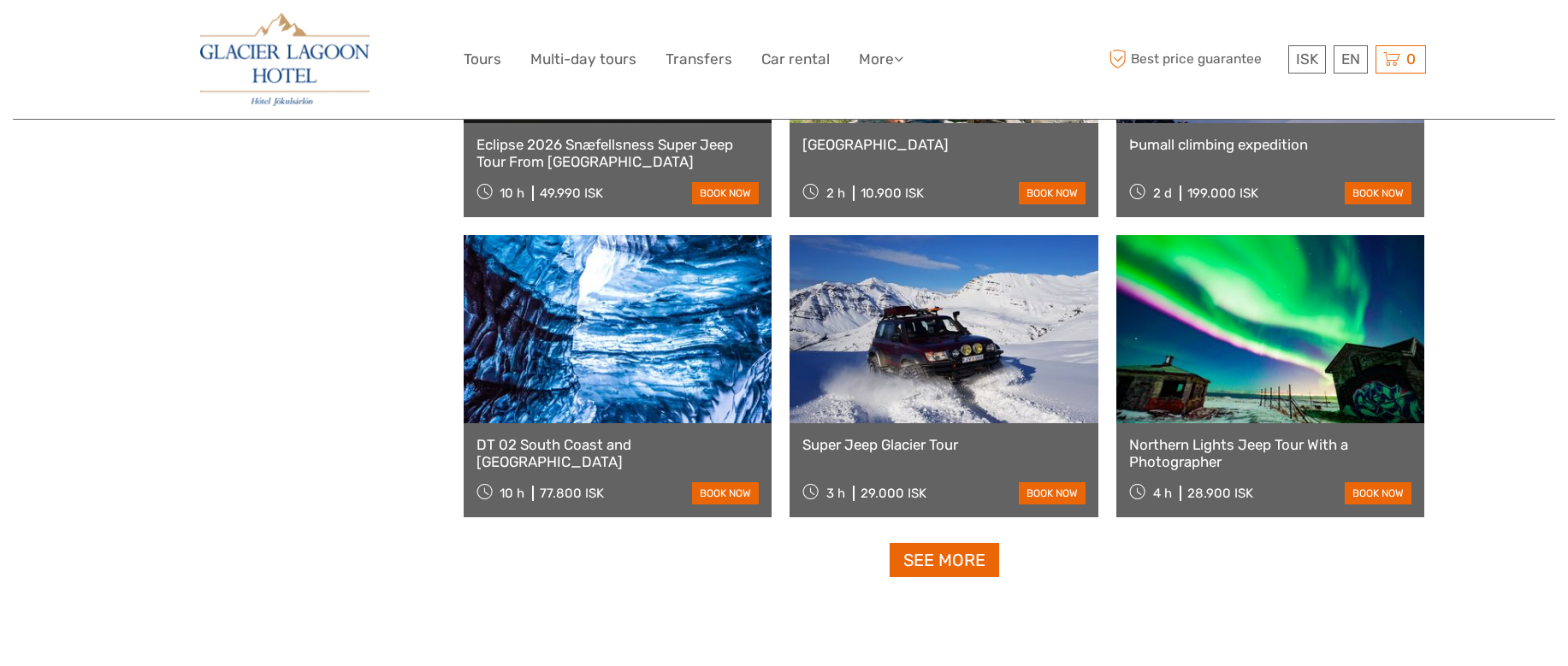
scroll to position [10604, 0]
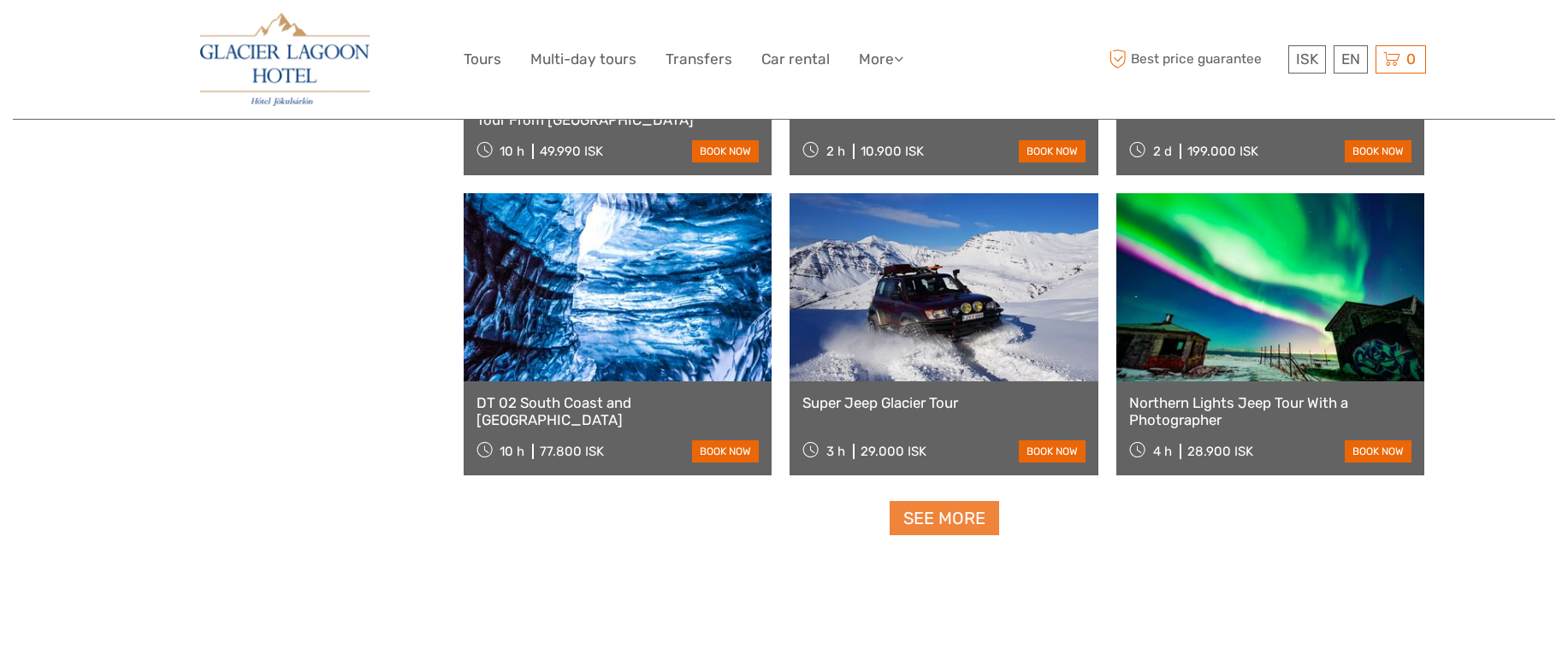
click at [923, 523] on link "See more" at bounding box center [944, 519] width 109 height 35
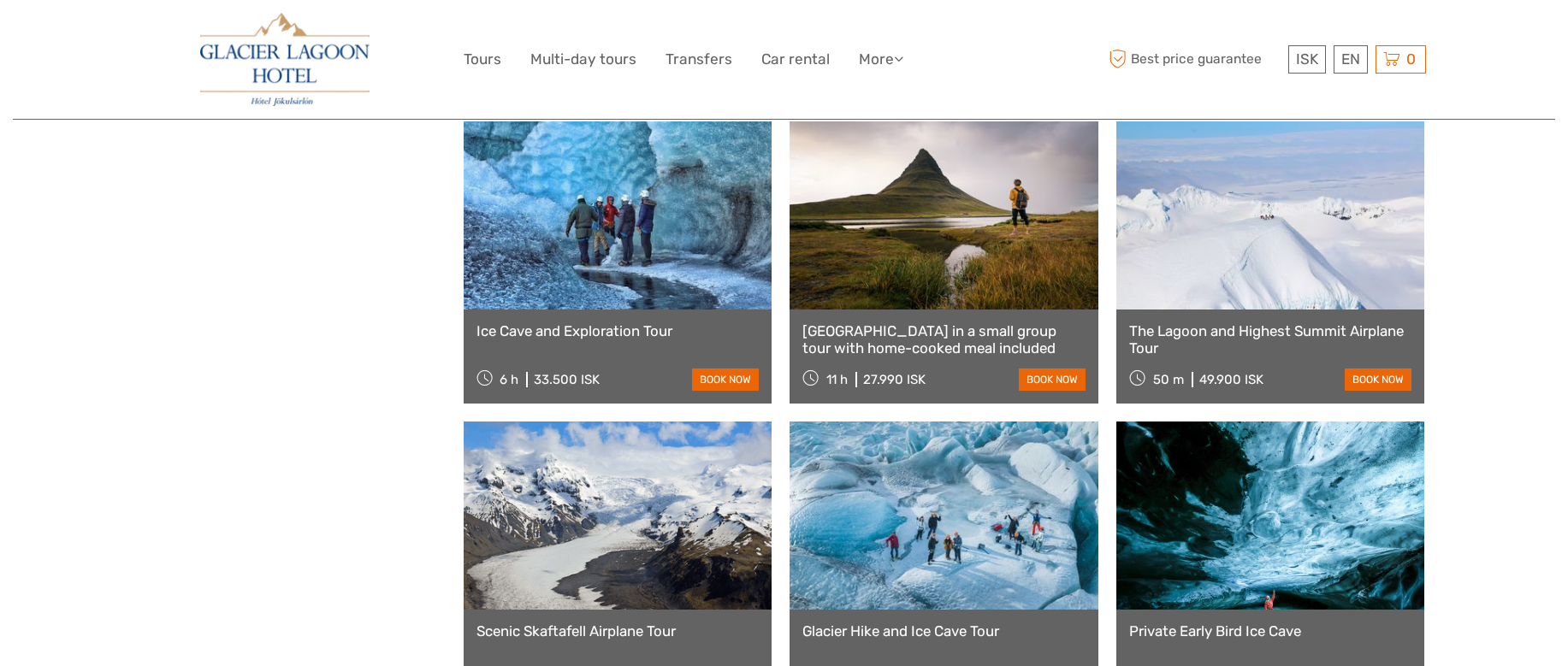
scroll to position [11716, 0]
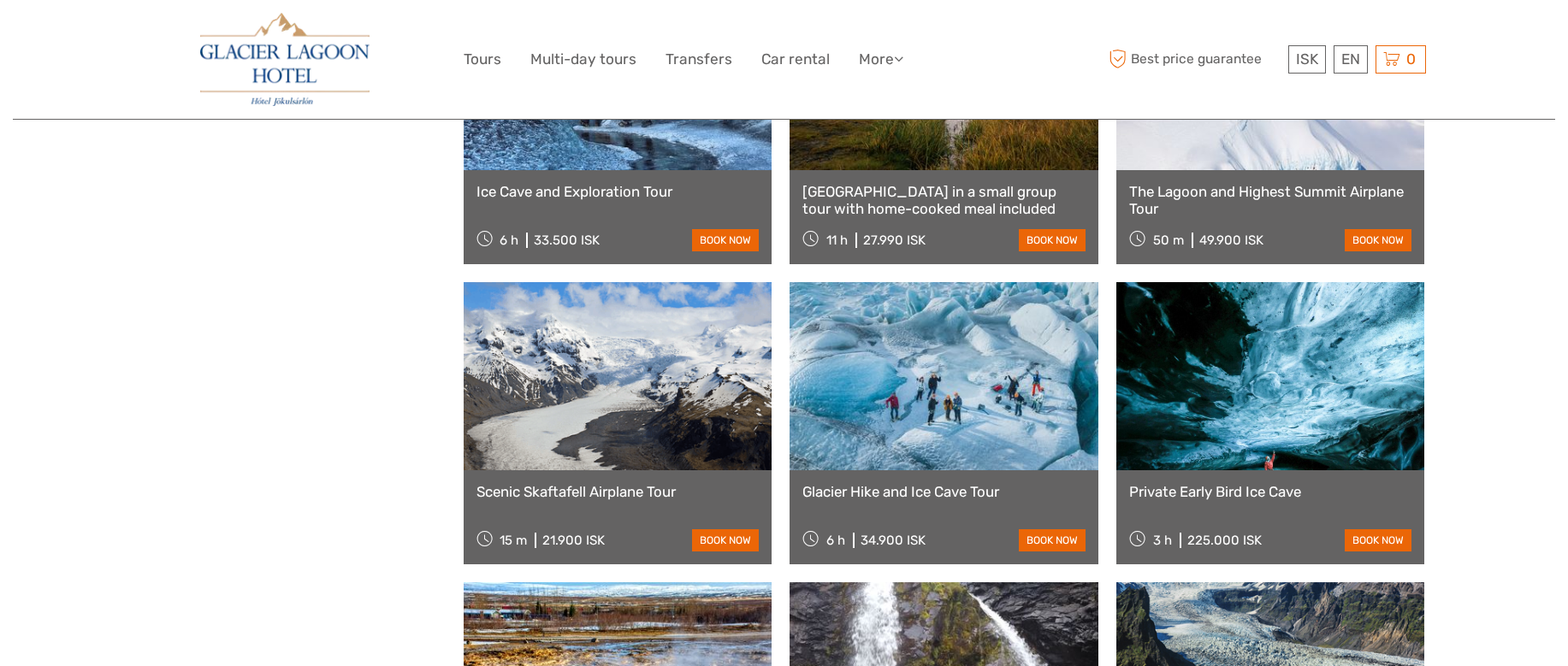
click at [901, 492] on link "Glacier Hike and Ice Cave Tour" at bounding box center [943, 492] width 283 height 17
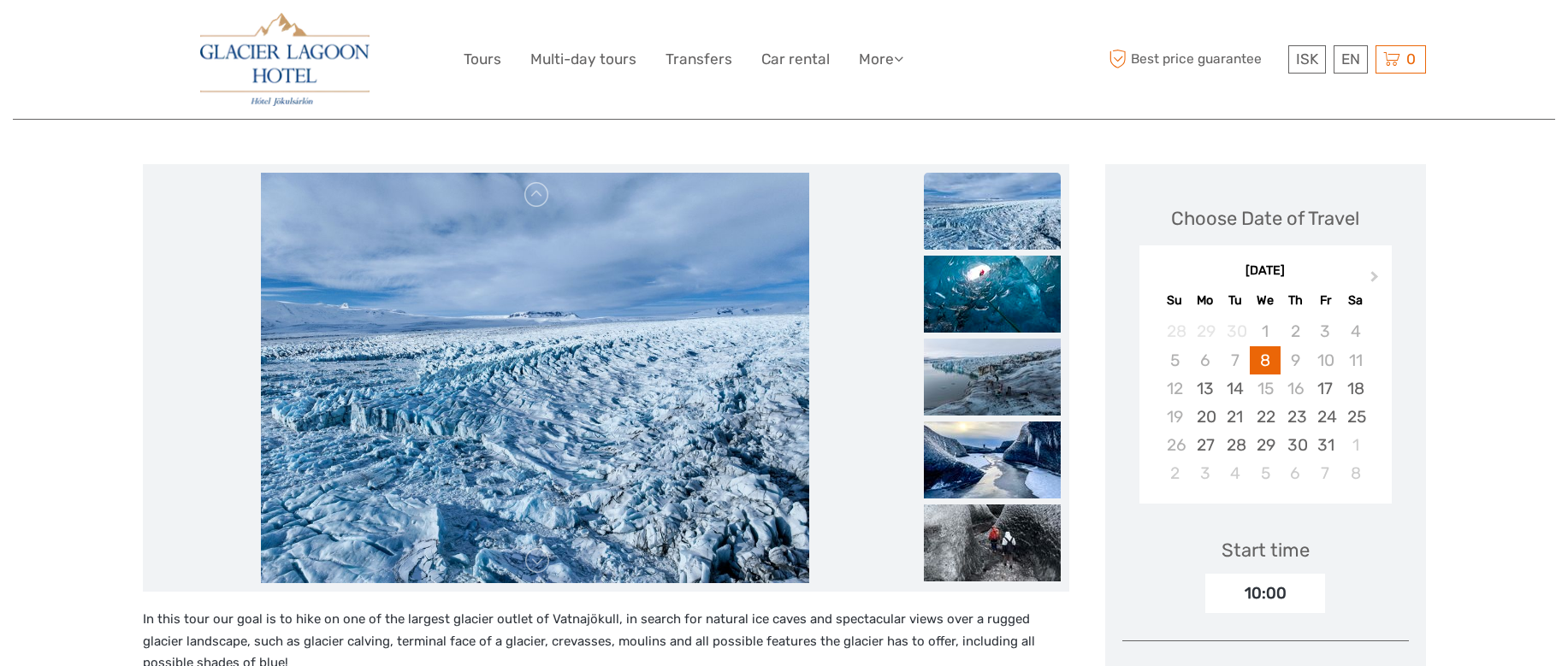
scroll to position [86, 0]
